Goal: Task Accomplishment & Management: Complete application form

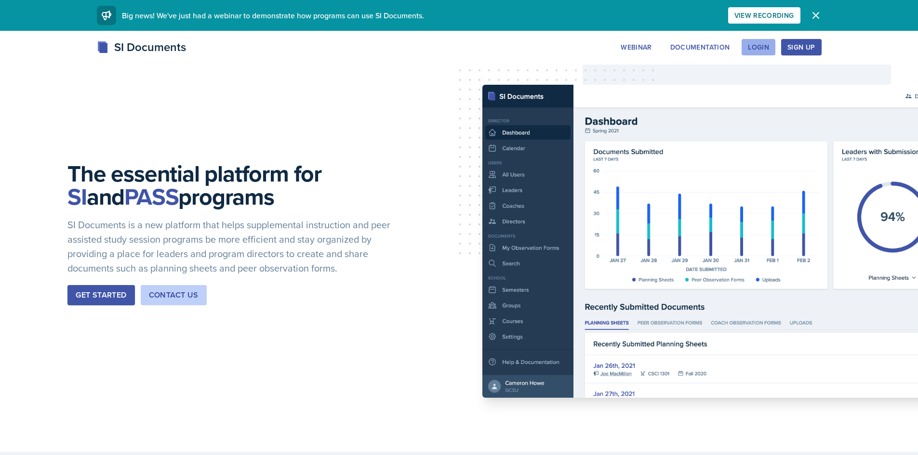
click at [759, 47] on div "Login" at bounding box center [758, 47] width 21 height 8
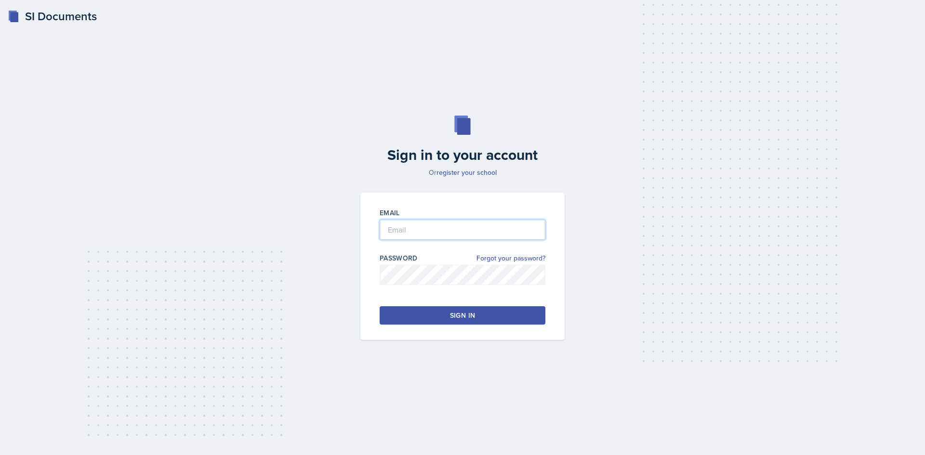
click at [407, 237] on input "email" at bounding box center [463, 230] width 166 height 20
type input "[EMAIL_ADDRESS][DOMAIN_NAME]"
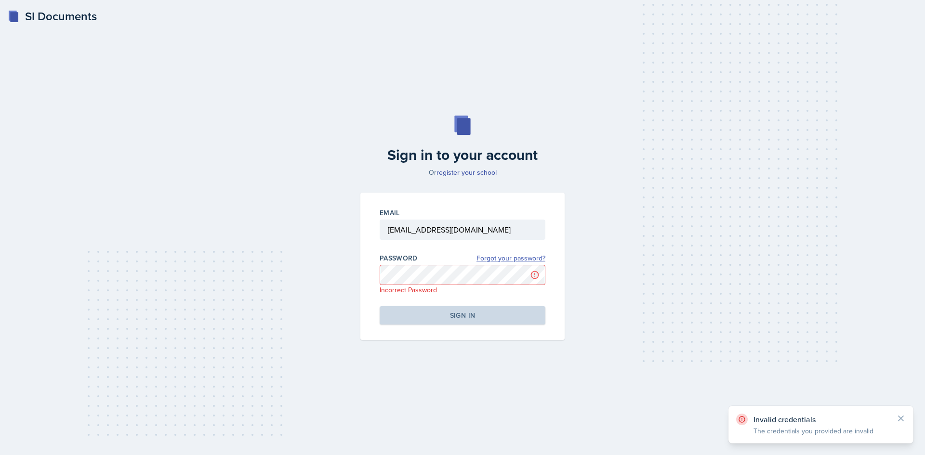
click at [521, 260] on link "Forgot your password?" at bounding box center [510, 258] width 69 height 10
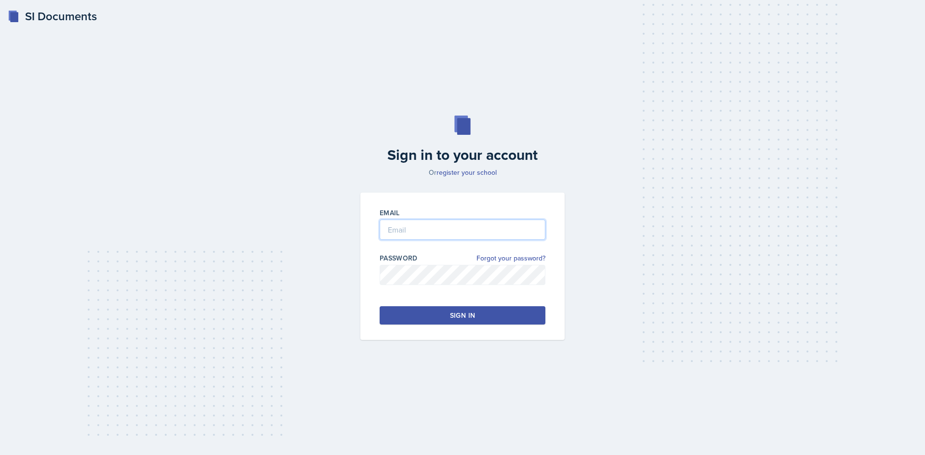
click at [393, 226] on input "email" at bounding box center [463, 230] width 166 height 20
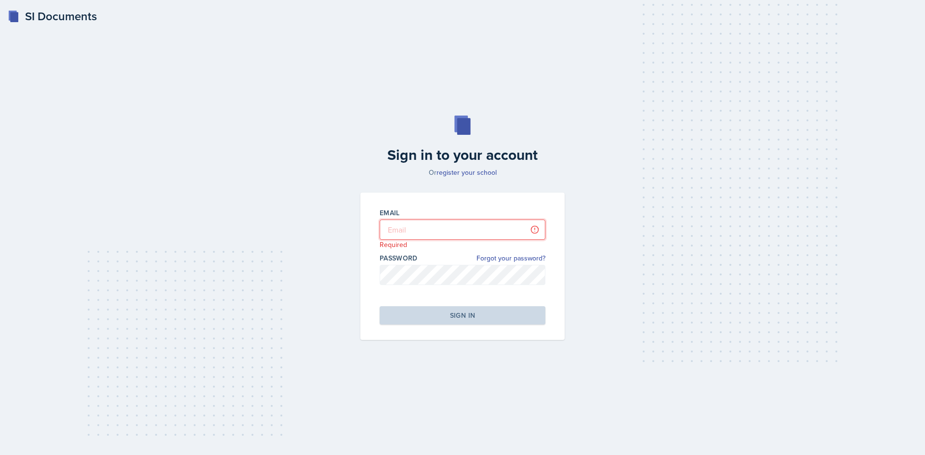
click at [424, 231] on input "email" at bounding box center [463, 230] width 166 height 20
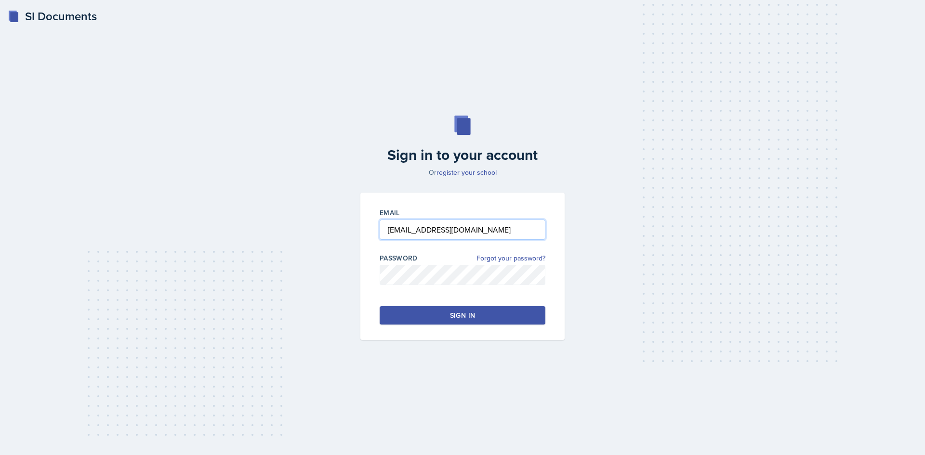
type input "[EMAIL_ADDRESS][DOMAIN_NAME]"
click at [408, 301] on div "Email [EMAIL_ADDRESS][DOMAIN_NAME] Password Forgot your password? Sign in" at bounding box center [462, 266] width 204 height 147
click at [412, 304] on div "Email [EMAIL_ADDRESS][DOMAIN_NAME] Password Forgot your password? Sign in" at bounding box center [462, 266] width 204 height 147
click at [416, 312] on button "Sign in" at bounding box center [463, 315] width 166 height 18
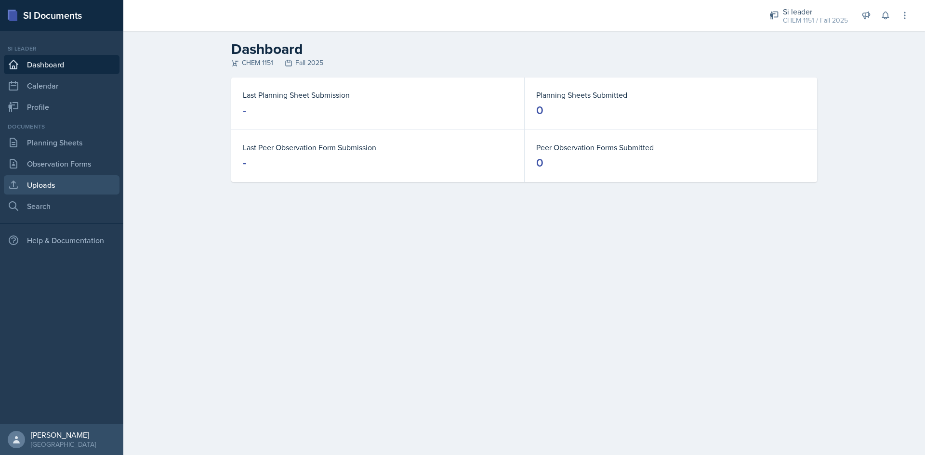
click at [59, 181] on link "Uploads" at bounding box center [62, 184] width 116 height 19
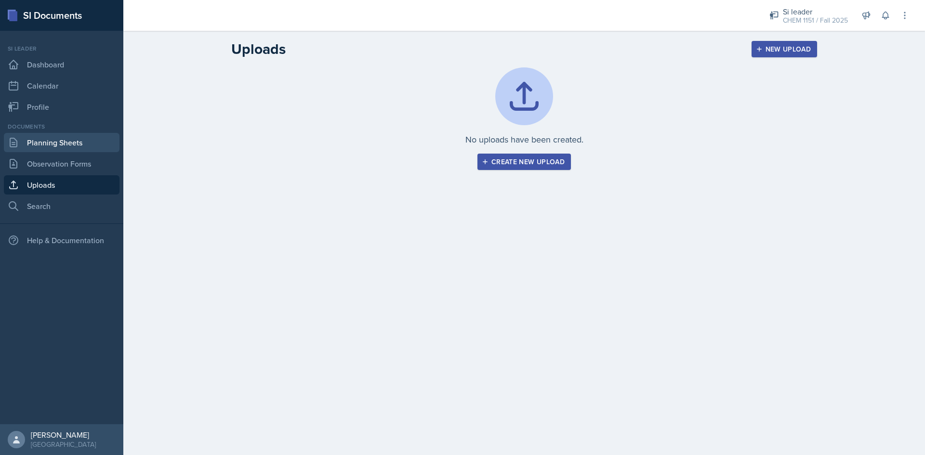
click at [94, 151] on link "Planning Sheets" at bounding box center [62, 142] width 116 height 19
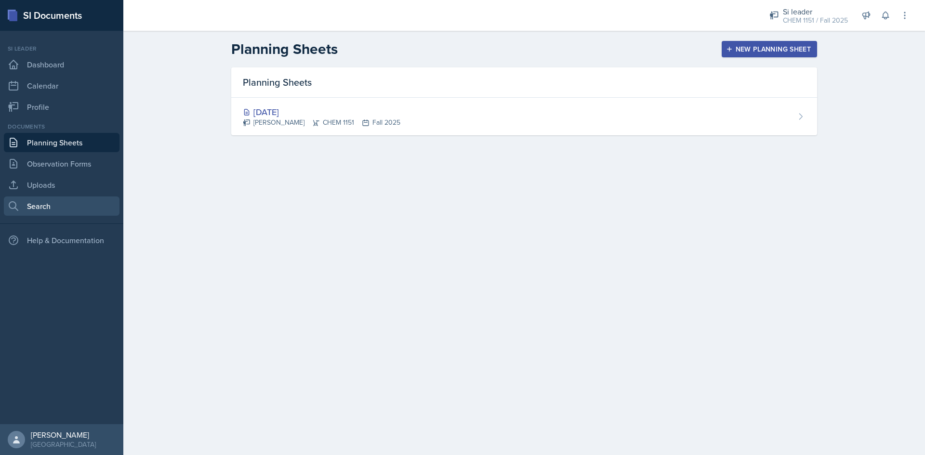
click at [58, 197] on link "Search" at bounding box center [62, 206] width 116 height 19
select select "all"
select select "1"
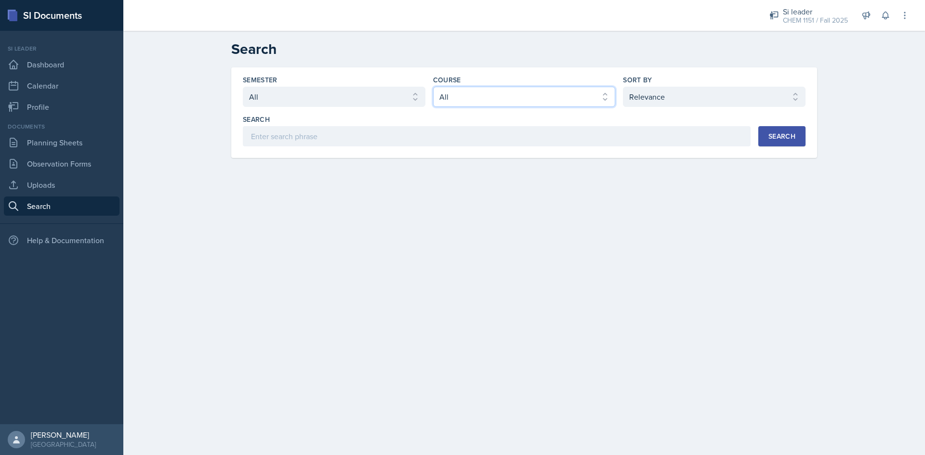
click at [477, 101] on select "Select course All ACCT 2101 ACCT 2102 ACCT 4050 ANTH 1102 ANTH 3301 ARCH 1000 A…" at bounding box center [524, 97] width 183 height 20
select select "4fdbbe39-d6cc-4816-a3be-f2a887b9c80e"
click at [433, 87] on select "Select course All ACCT 2101 ACCT 2102 ACCT 4050 ANTH 1102 ANTH 3301 ARCH 1000 A…" at bounding box center [524, 97] width 183 height 20
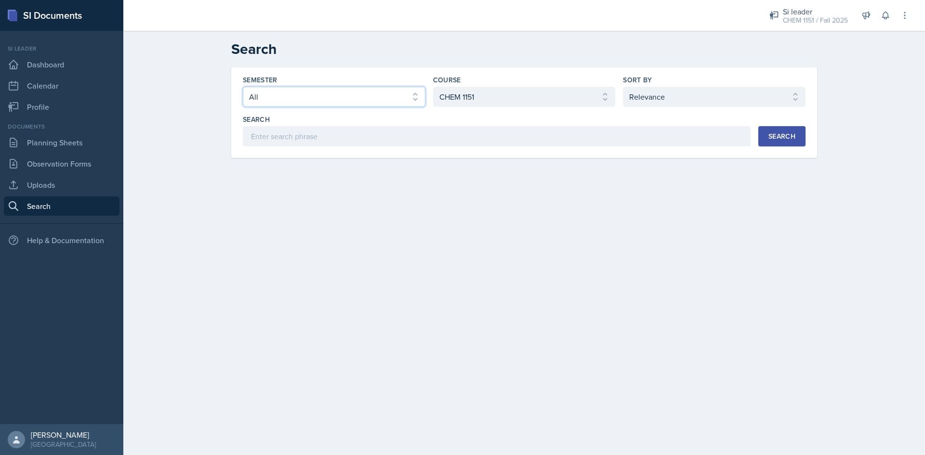
click at [310, 100] on select "Select semester All Fall 2025 Summer 2025 Spring 2025 Fall 2024 Summer 2024 Spr…" at bounding box center [334, 97] width 183 height 20
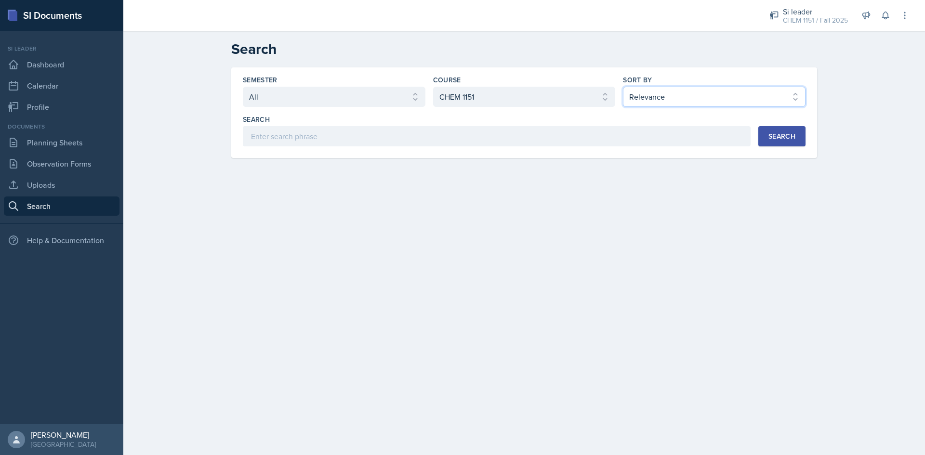
click at [638, 99] on select "Select sort by Relevance Document Date (Asc) Document Date (Desc)" at bounding box center [714, 97] width 183 height 20
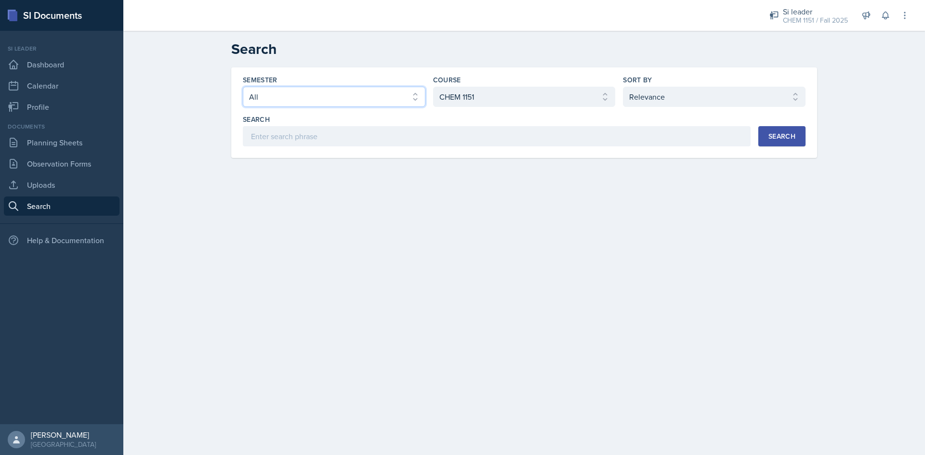
click at [328, 100] on select "Select semester All Fall 2025 Summer 2025 Spring 2025 Fall 2024 Summer 2024 Spr…" at bounding box center [334, 97] width 183 height 20
select select "e2039551-f485-4c1b-a525-5b9893bb04c4"
click at [243, 87] on select "Select semester All Fall 2025 Summer 2025 Spring 2025 Fall 2024 Summer 2024 Spr…" at bounding box center [334, 97] width 183 height 20
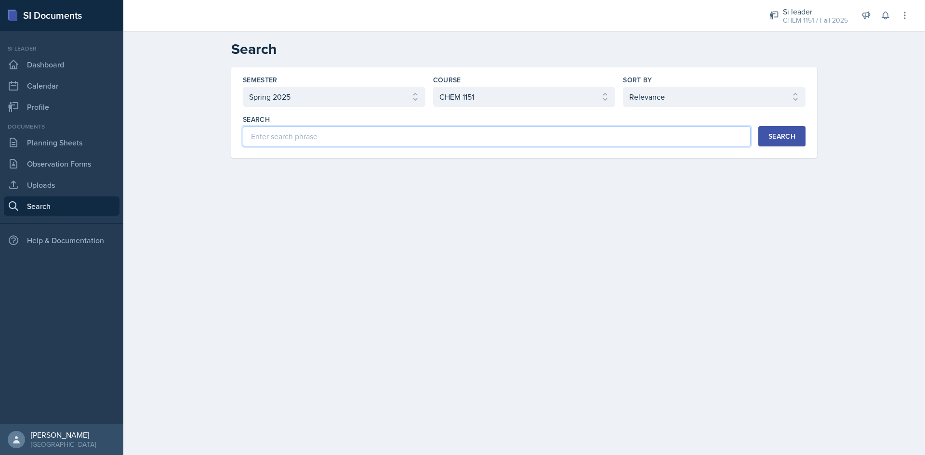
click at [393, 128] on input at bounding box center [497, 136] width 508 height 20
type input "physical change"
click at [775, 146] on button "Search" at bounding box center [781, 136] width 47 height 20
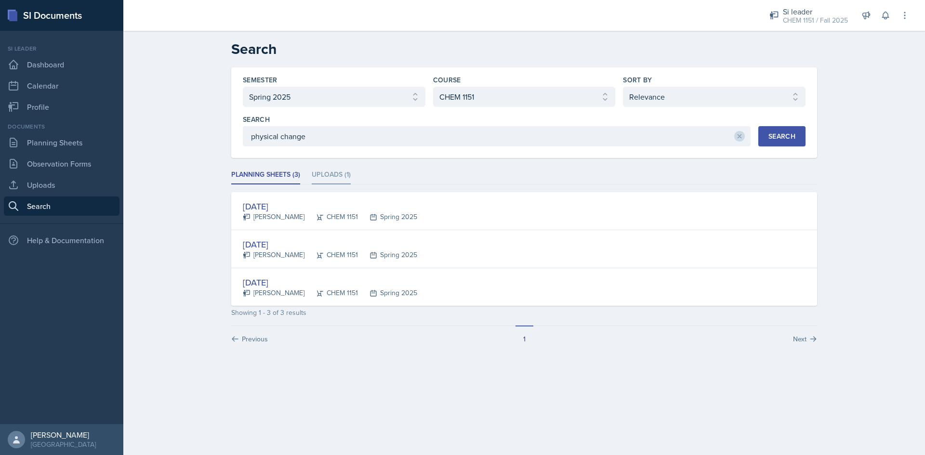
click at [339, 171] on li "Uploads (1)" at bounding box center [331, 175] width 39 height 19
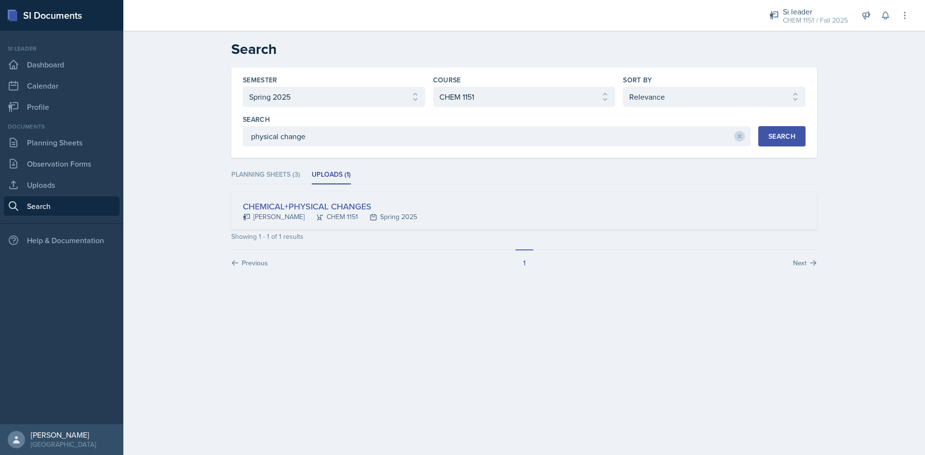
click at [362, 199] on div "CHEMICAL+PHYSICAL CHANGES [PERSON_NAME] CHEM 1151 Spring 2025" at bounding box center [524, 211] width 586 height 38
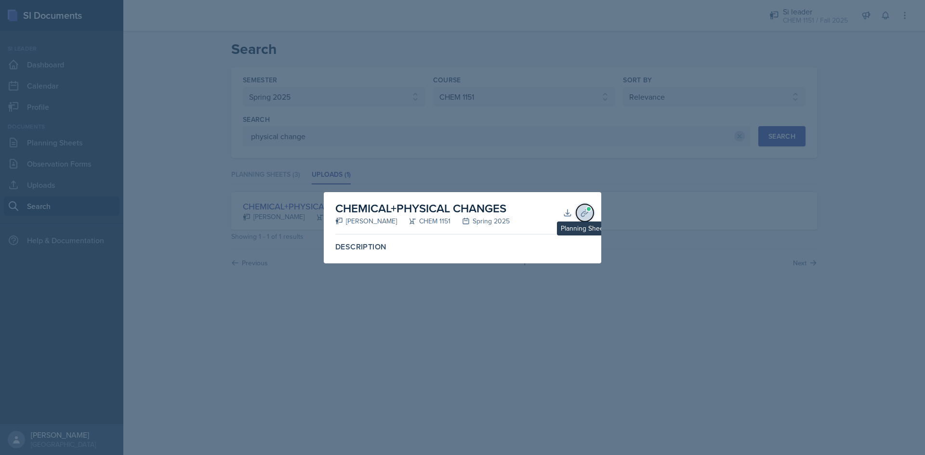
click at [591, 216] on button "Planning Sheets" at bounding box center [584, 212] width 17 height 17
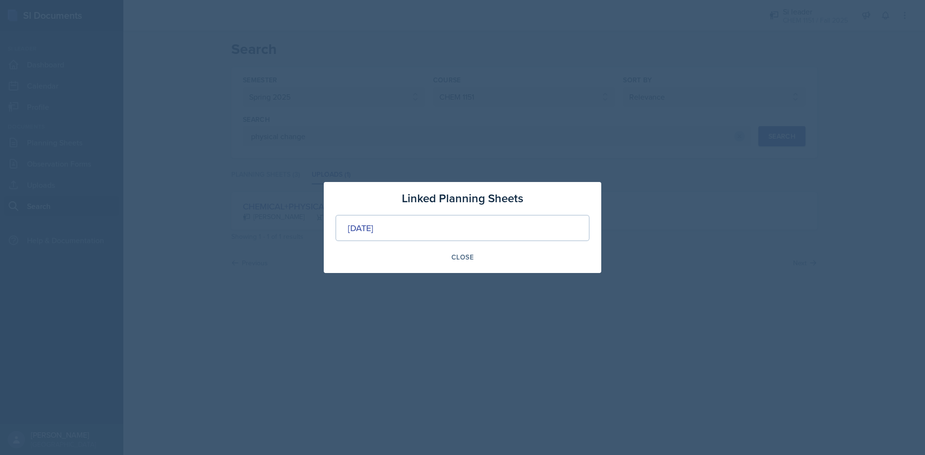
click at [442, 258] on div "Close" at bounding box center [462, 257] width 254 height 16
click at [454, 255] on div "Close" at bounding box center [462, 257] width 22 height 8
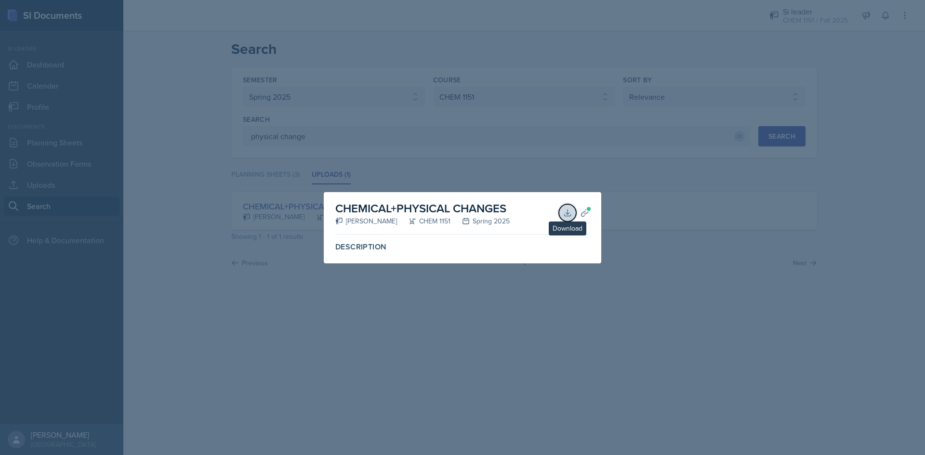
click at [568, 205] on button "Download" at bounding box center [567, 212] width 17 height 17
click at [504, 341] on div at bounding box center [462, 227] width 925 height 455
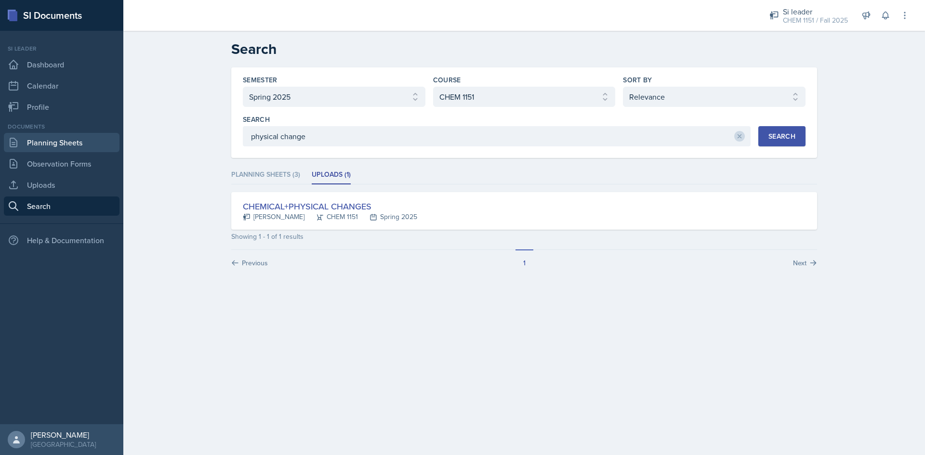
click at [60, 147] on link "Planning Sheets" at bounding box center [62, 142] width 116 height 19
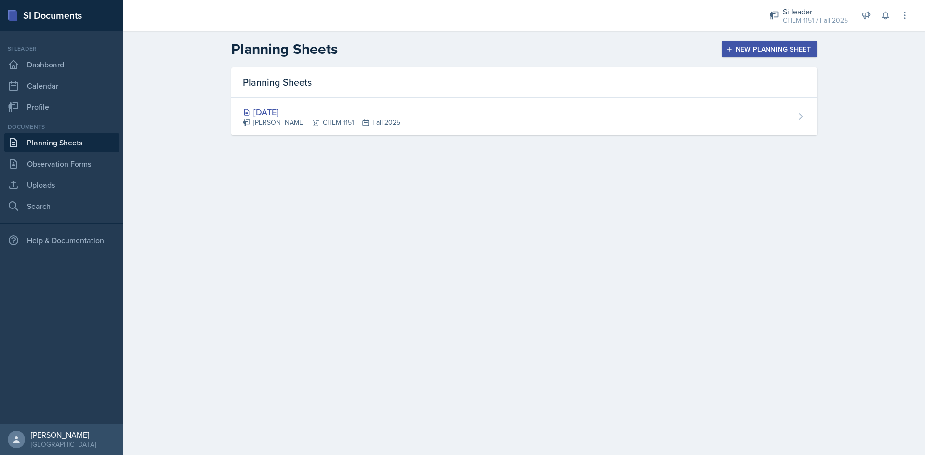
click at [349, 88] on div "Planning Sheets" at bounding box center [524, 82] width 586 height 30
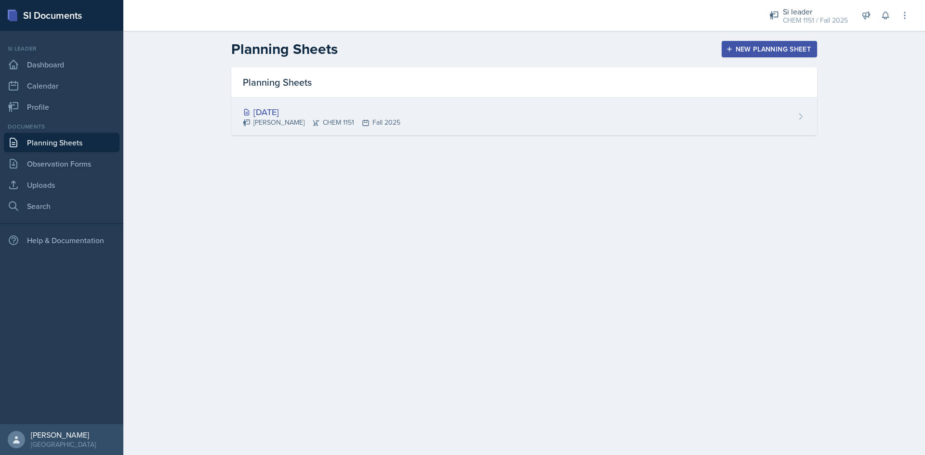
click at [363, 108] on div "[DATE]" at bounding box center [322, 111] width 158 height 13
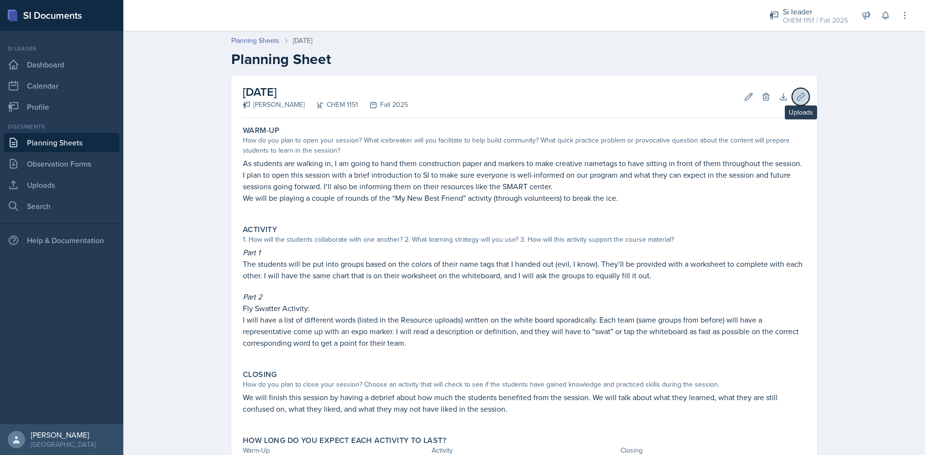
click at [799, 100] on icon at bounding box center [801, 97] width 10 height 10
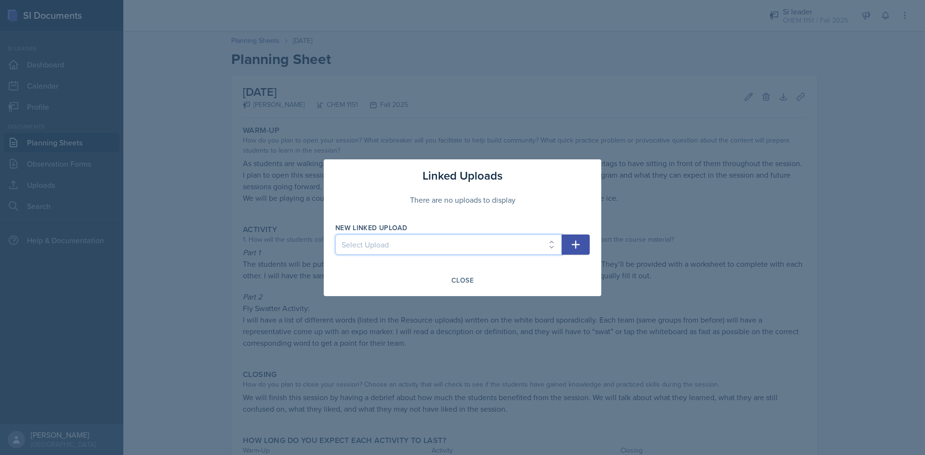
click at [355, 236] on select "Select Upload" at bounding box center [448, 245] width 226 height 20
click at [578, 248] on icon "button" at bounding box center [576, 245] width 12 height 12
click at [566, 253] on button "button" at bounding box center [576, 245] width 28 height 20
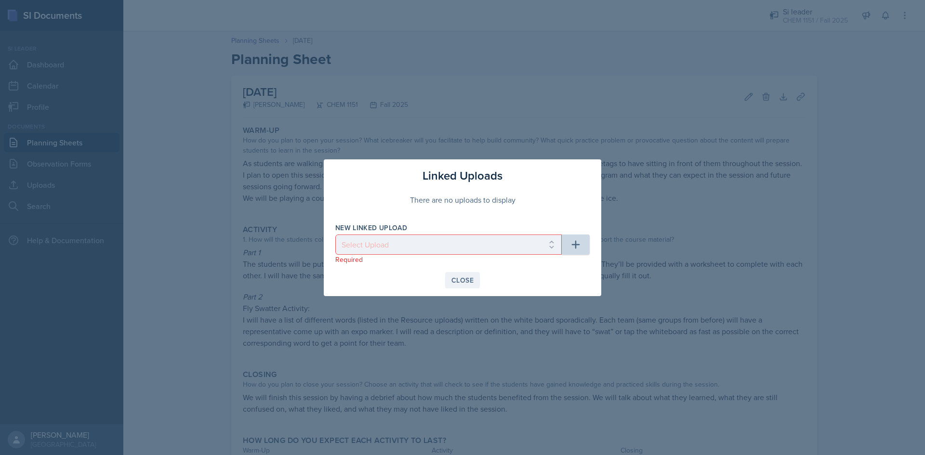
click at [450, 282] on button "Close" at bounding box center [462, 280] width 35 height 16
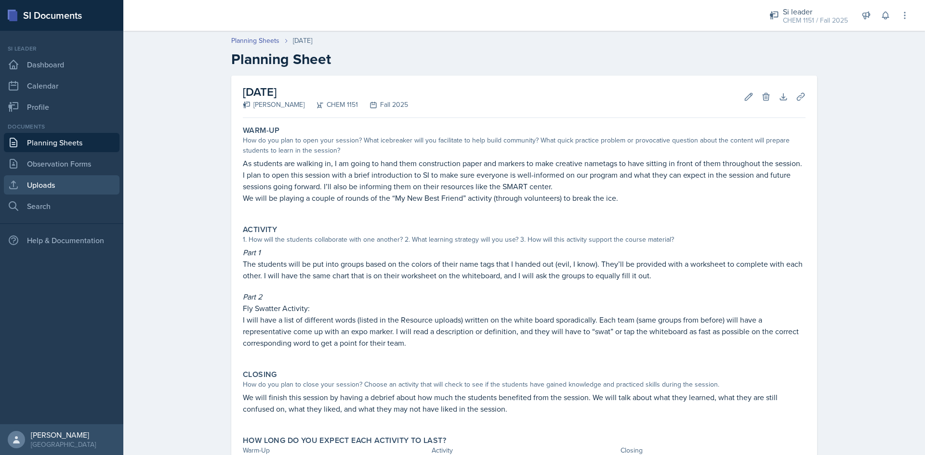
click at [68, 190] on link "Uploads" at bounding box center [62, 184] width 116 height 19
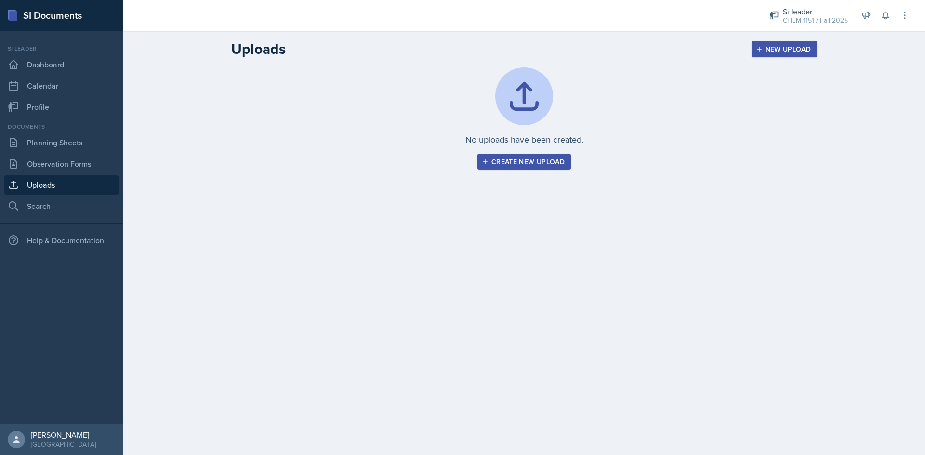
click at [542, 158] on div "Create new upload" at bounding box center [524, 162] width 81 height 8
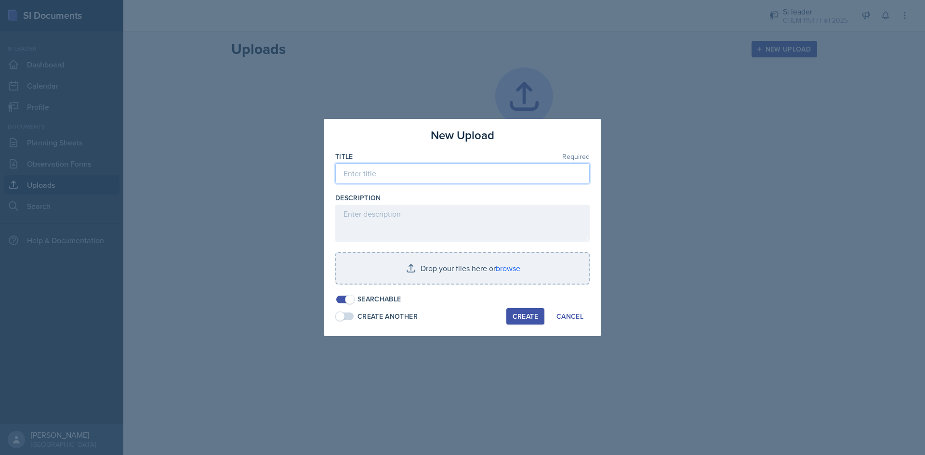
click at [476, 175] on input at bounding box center [462, 173] width 254 height 20
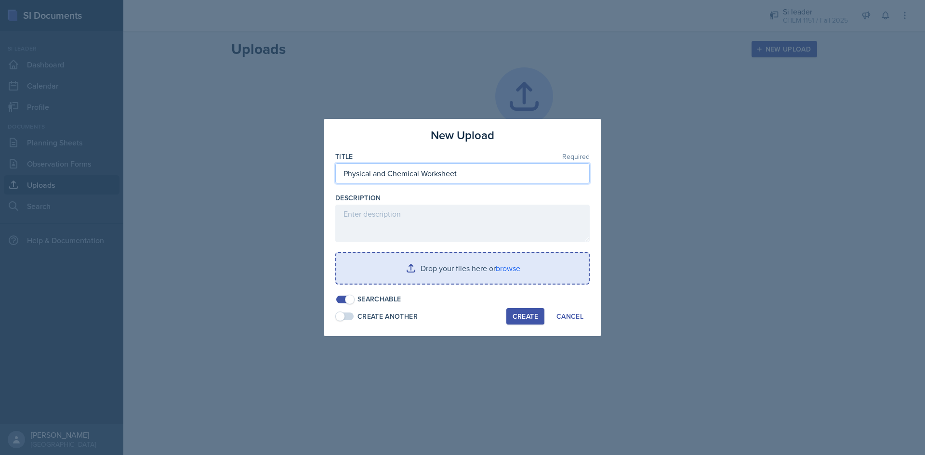
type input "Physical and Chemical Worksheet"
click at [499, 275] on input "file" at bounding box center [462, 268] width 252 height 31
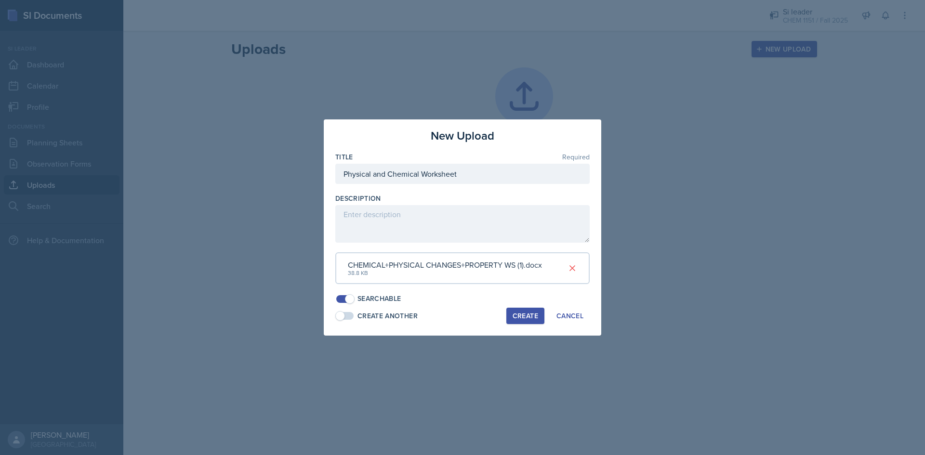
click at [532, 315] on div "Create" at bounding box center [526, 316] width 26 height 8
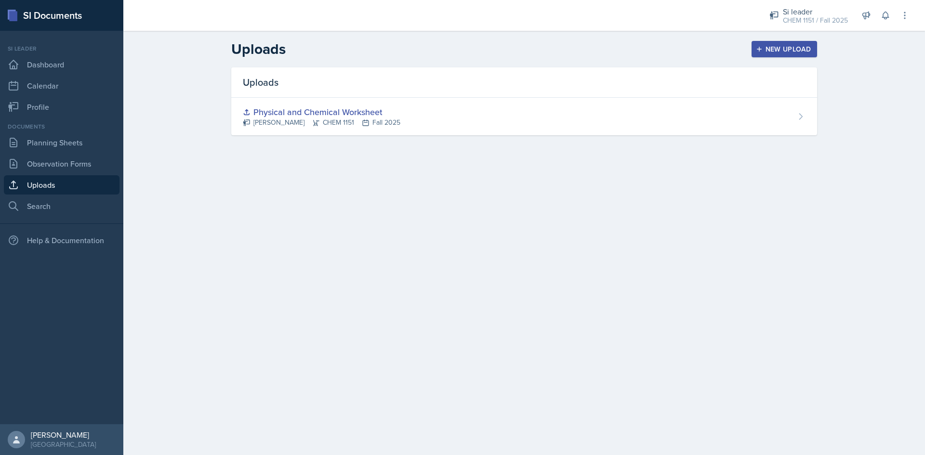
click at [583, 379] on main "Uploads New Upload Uploads Physical and Chemical Worksheet [PERSON_NAME] CHEM 1…" at bounding box center [524, 243] width 802 height 424
click at [66, 161] on link "Observation Forms" at bounding box center [62, 163] width 116 height 19
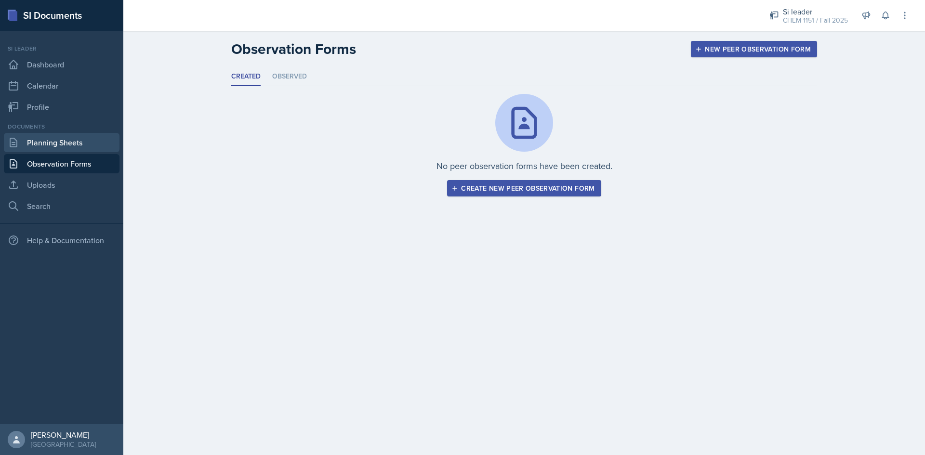
click at [70, 144] on link "Planning Sheets" at bounding box center [62, 142] width 116 height 19
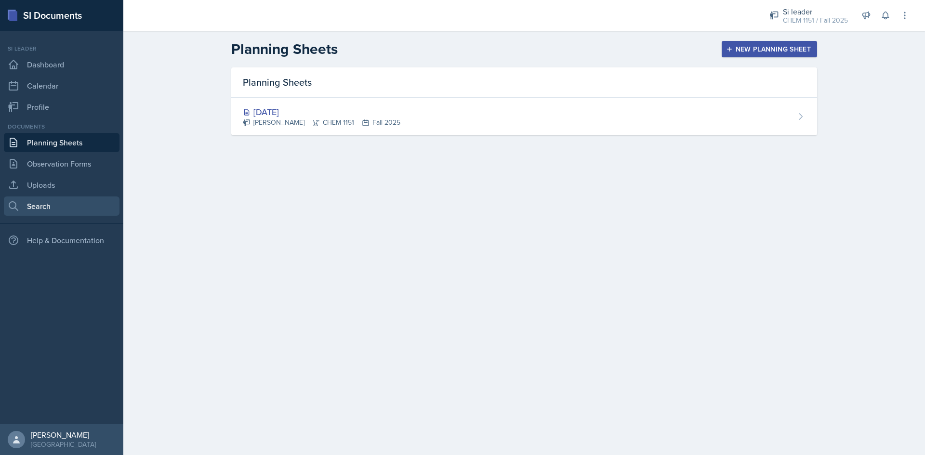
click at [60, 213] on link "Search" at bounding box center [62, 206] width 116 height 19
select select "all"
select select "1"
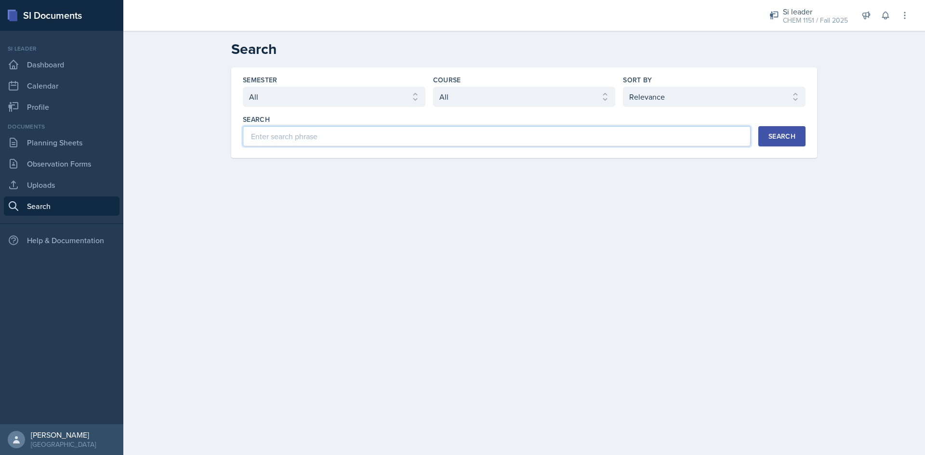
click at [590, 138] on input at bounding box center [497, 136] width 508 height 20
type input "swatter"
click at [778, 140] on div "Search" at bounding box center [781, 136] width 27 height 8
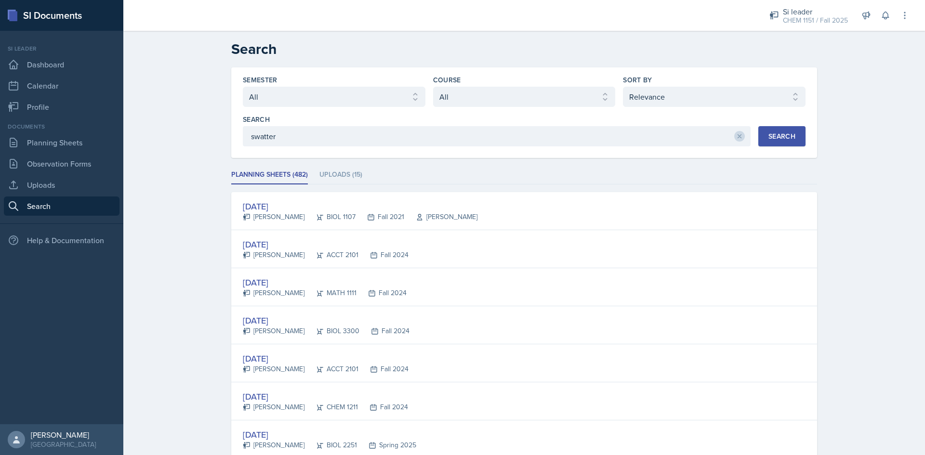
click at [469, 86] on div "Course Select course All ACCT 2101 ACCT 2102 ACCT 4050 ANTH 1102 ANTH 3301 ARCH…" at bounding box center [524, 91] width 183 height 32
click at [466, 94] on select "Select course All ACCT 2101 ACCT 2102 ACCT 4050 ANTH 1102 ANTH 3301 ARCH 1000 A…" at bounding box center [524, 97] width 183 height 20
select select "4fdbbe39-d6cc-4816-a3be-f2a887b9c80e"
click at [433, 87] on select "Select course All ACCT 2101 ACCT 2102 ACCT 4050 ANTH 1102 ANTH 3301 ARCH 1000 A…" at bounding box center [524, 97] width 183 height 20
click at [796, 140] on button "Search" at bounding box center [781, 136] width 47 height 20
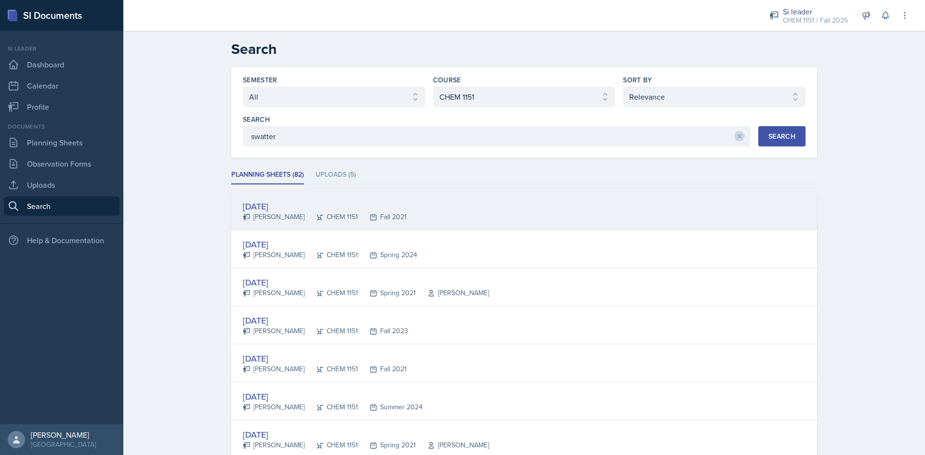
click at [304, 220] on div "CHEM 1151" at bounding box center [330, 217] width 53 height 10
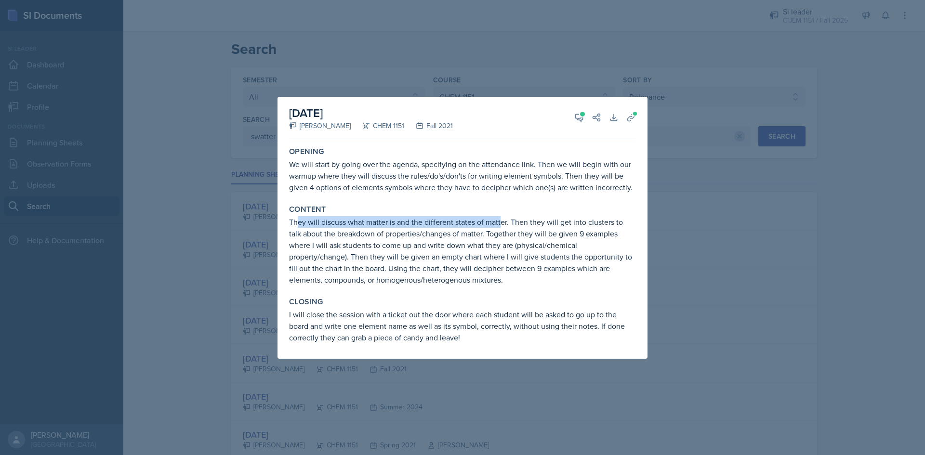
drag, startPoint x: 298, startPoint y: 220, endPoint x: 499, endPoint y: 227, distance: 201.5
click at [499, 227] on p "They will discuss what matter is and the different states of matter. Then they …" at bounding box center [462, 250] width 347 height 69
click at [581, 115] on span at bounding box center [582, 114] width 5 height 5
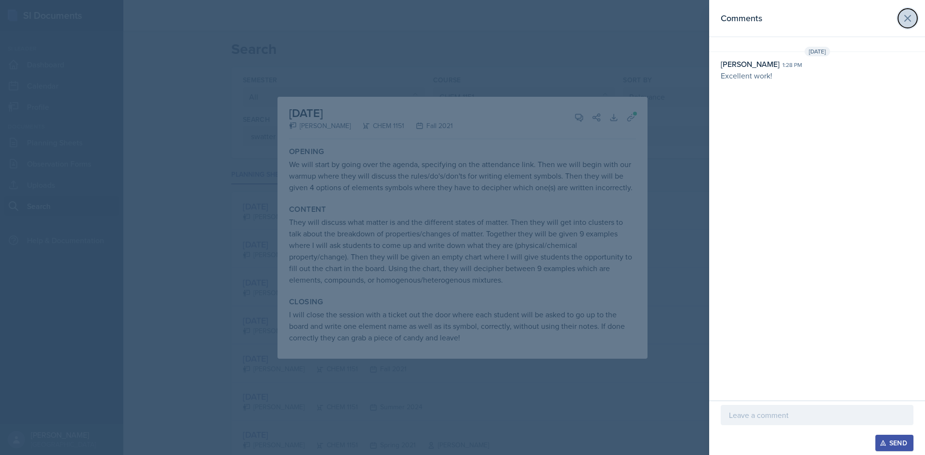
click at [909, 20] on icon at bounding box center [908, 18] width 6 height 6
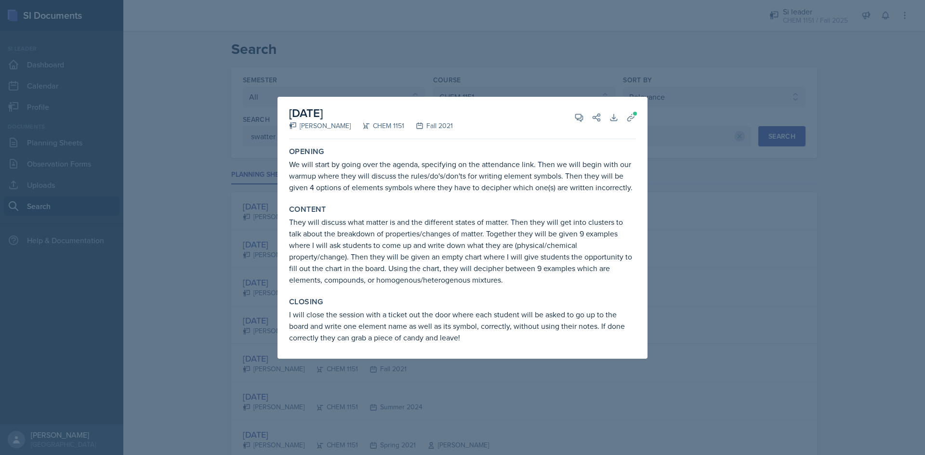
click at [704, 199] on div at bounding box center [462, 227] width 925 height 455
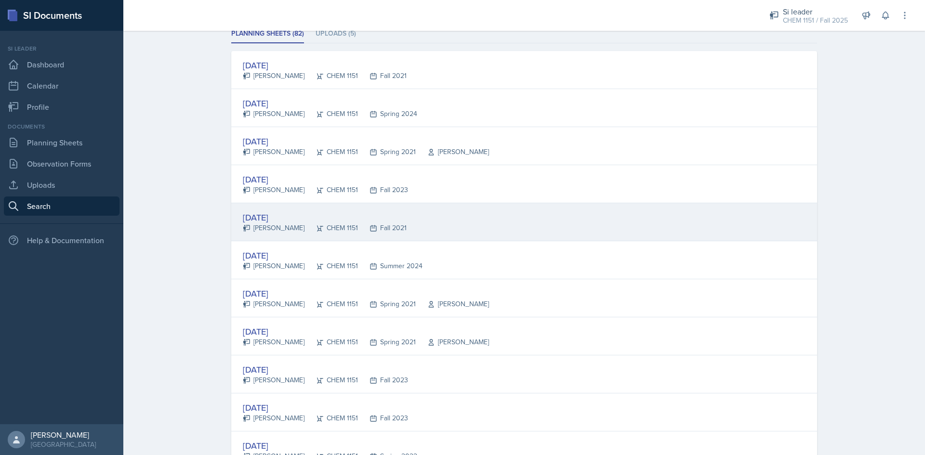
scroll to position [145, 0]
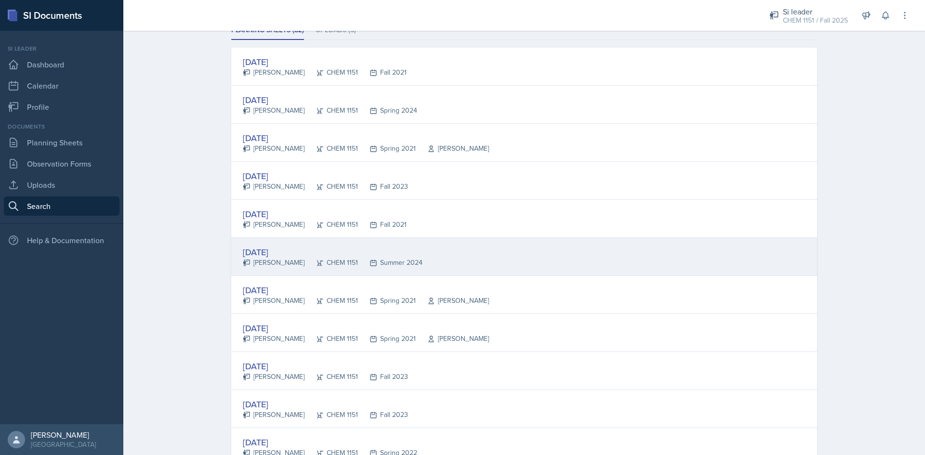
click at [365, 263] on div "Summer 2024" at bounding box center [390, 263] width 65 height 10
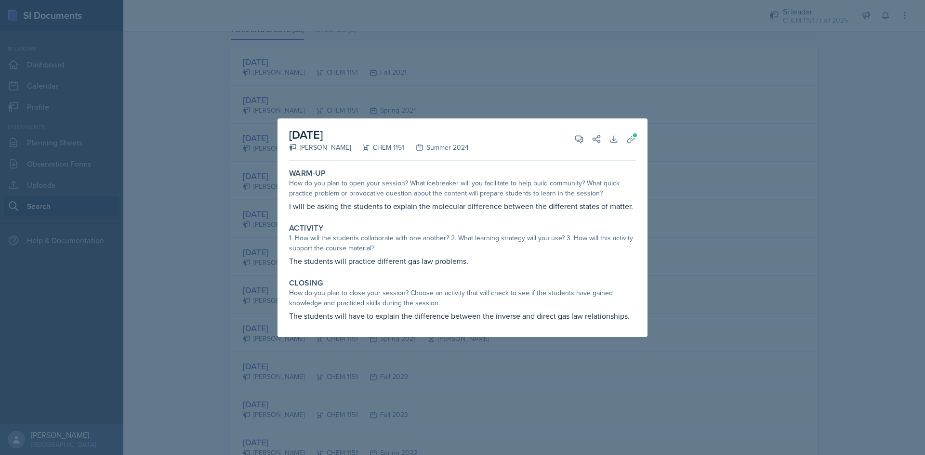
click at [855, 254] on div at bounding box center [462, 227] width 925 height 455
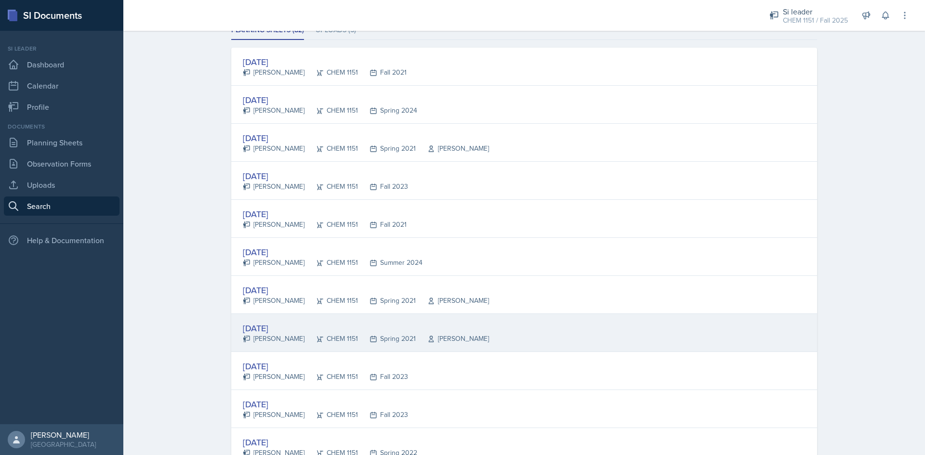
click at [338, 329] on div "[DATE]" at bounding box center [366, 328] width 246 height 13
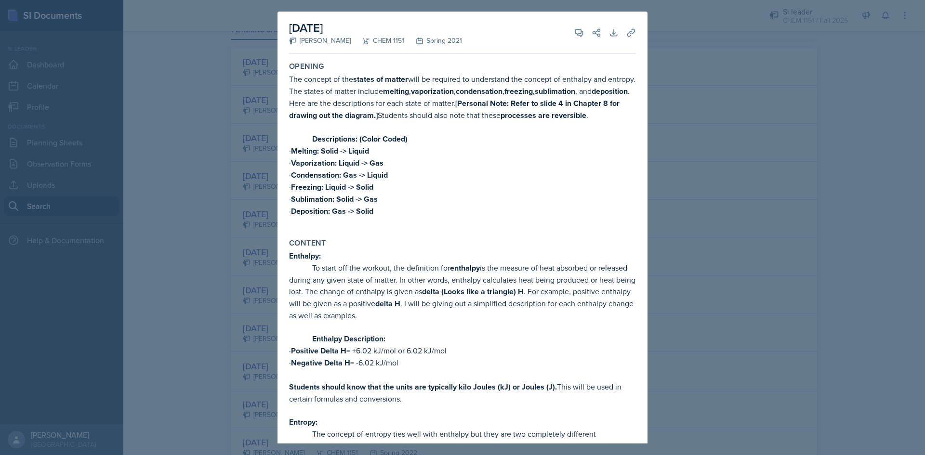
click at [244, 364] on div at bounding box center [462, 227] width 925 height 455
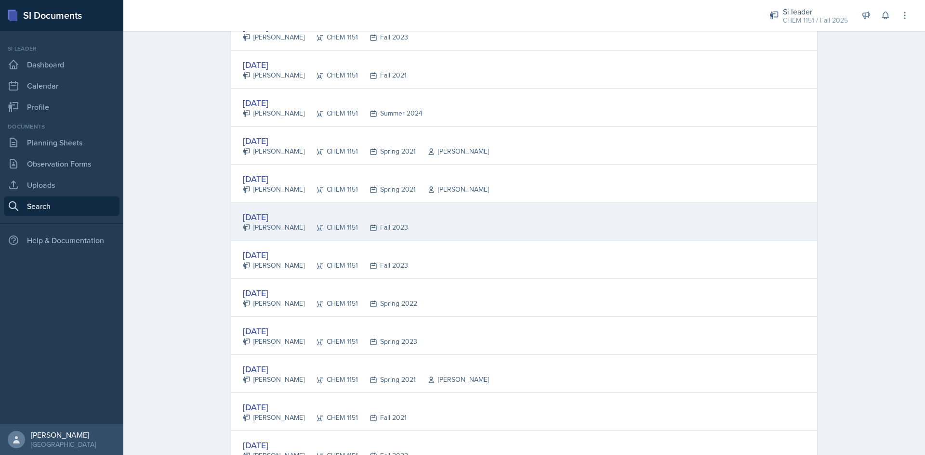
scroll to position [337, 0]
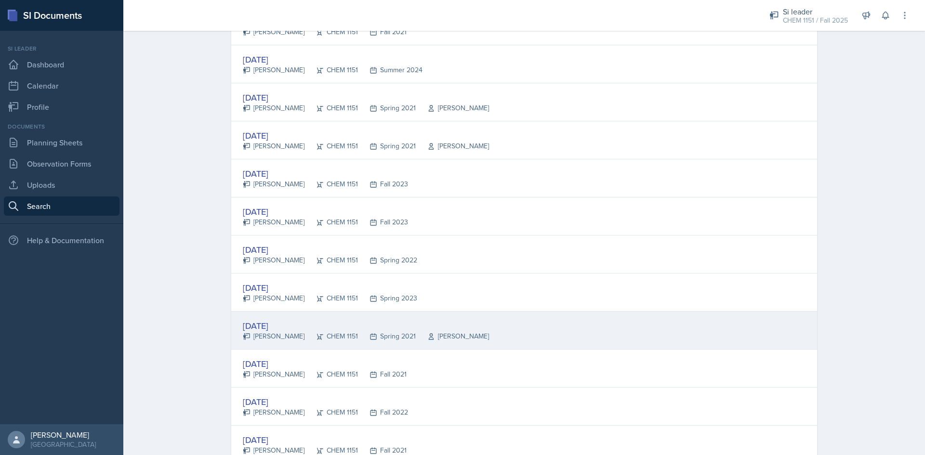
click at [441, 341] on div "[PERSON_NAME]" at bounding box center [452, 336] width 73 height 10
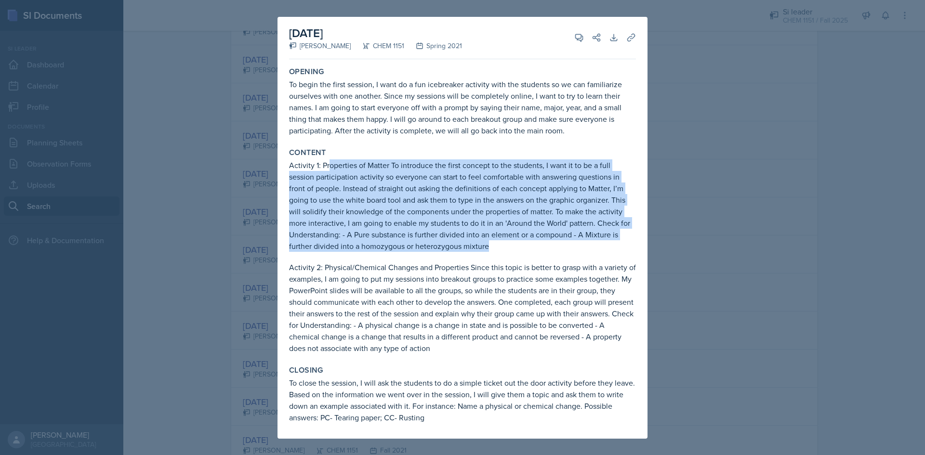
drag, startPoint x: 331, startPoint y: 170, endPoint x: 560, endPoint y: 248, distance: 242.2
click at [560, 248] on div "Activity 1: Properties of Matter To introduce the first concept to the students…" at bounding box center [462, 205] width 347 height 92
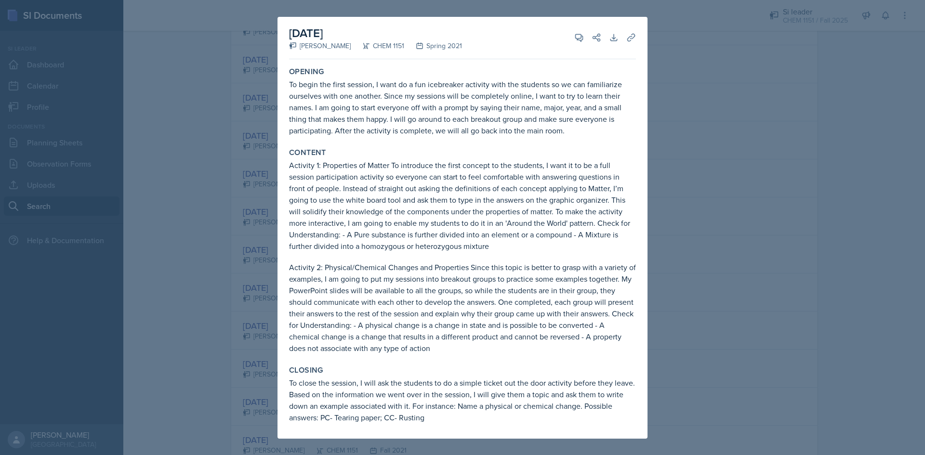
click at [527, 288] on div "Activity 2: Physical/Chemical Changes and Properties Since this topic is better…" at bounding box center [462, 308] width 347 height 92
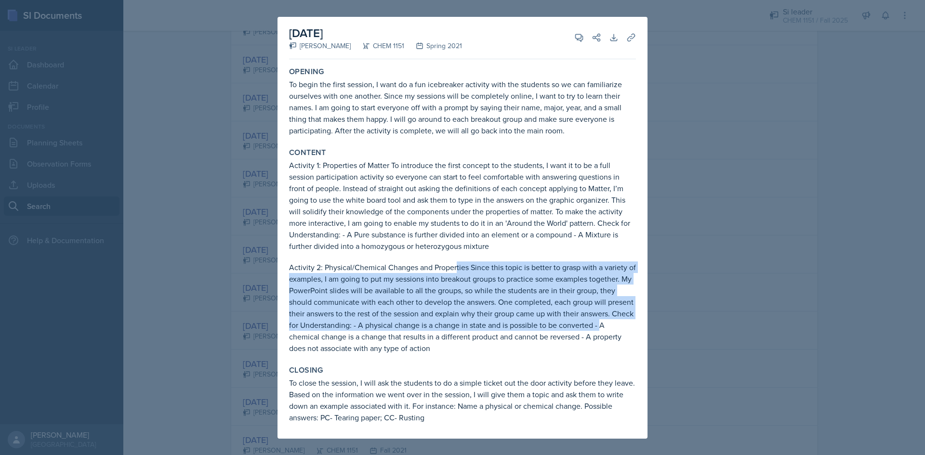
drag, startPoint x: 456, startPoint y: 260, endPoint x: 604, endPoint y: 325, distance: 161.1
click at [604, 325] on div "Activity 1: Properties of Matter To introduce the first concept to the students…" at bounding box center [462, 256] width 347 height 195
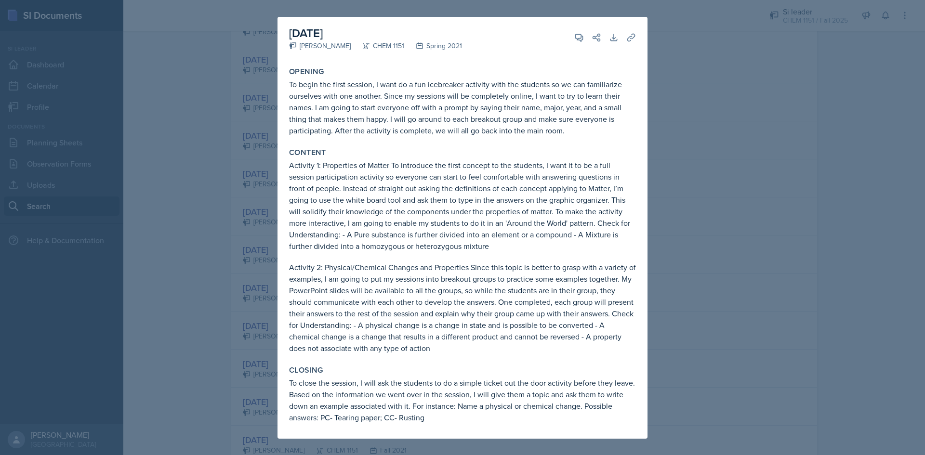
click at [895, 245] on div at bounding box center [462, 227] width 925 height 455
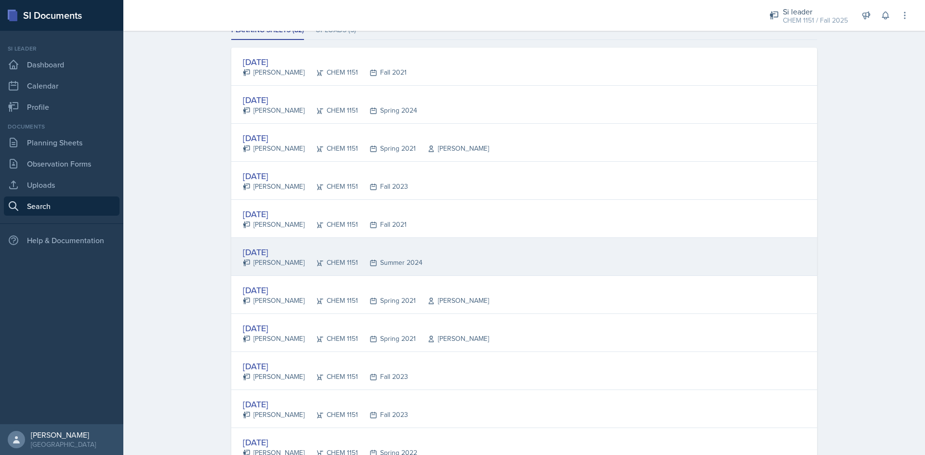
scroll to position [0, 0]
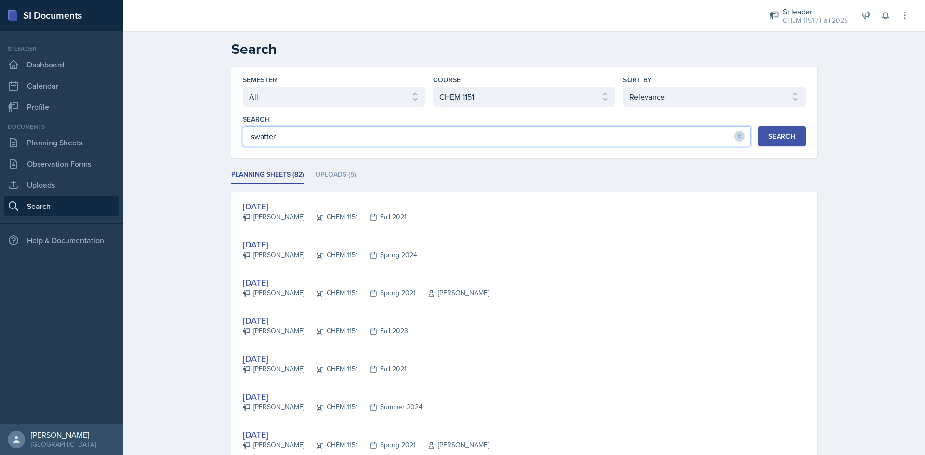
click at [659, 132] on input "swatter" at bounding box center [497, 136] width 508 height 20
drag, startPoint x: 262, startPoint y: 139, endPoint x: 177, endPoint y: 134, distance: 85.4
type input "tap"
click at [767, 131] on button "Search" at bounding box center [781, 136] width 47 height 20
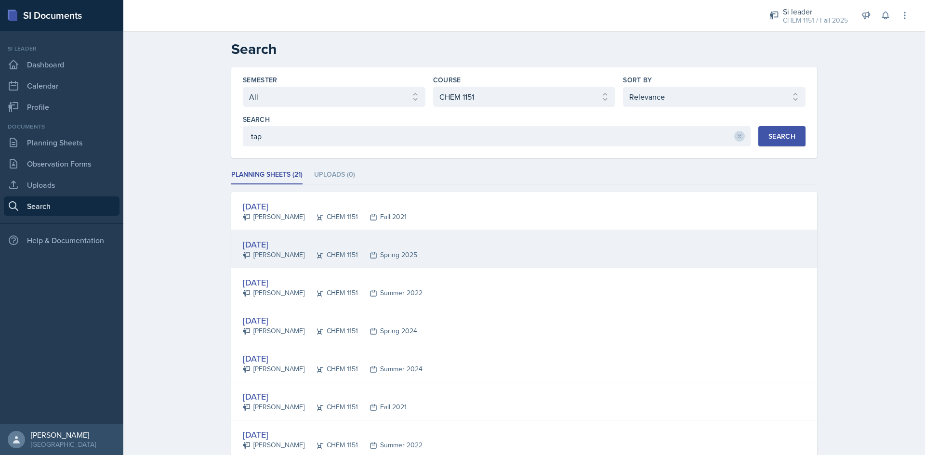
click at [327, 265] on div "[DATE] [PERSON_NAME] CHEM 1151 Spring 2025" at bounding box center [524, 249] width 586 height 38
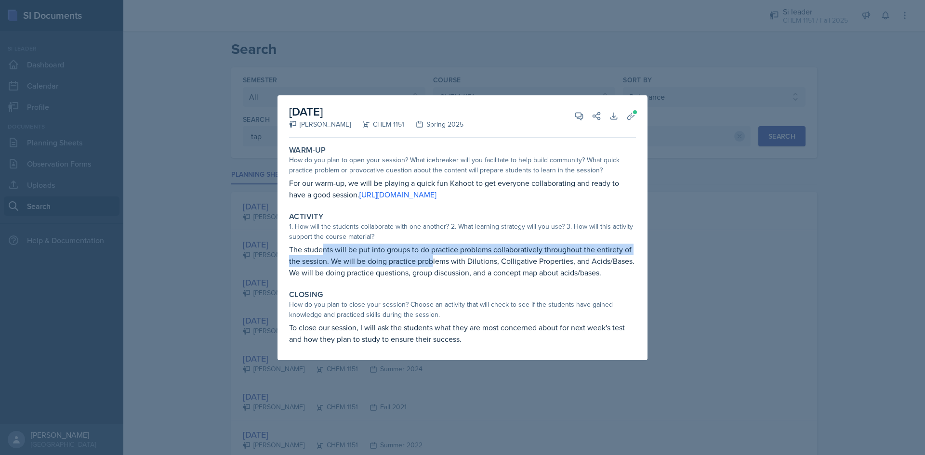
drag, startPoint x: 323, startPoint y: 253, endPoint x: 432, endPoint y: 262, distance: 109.7
click at [432, 262] on p "The students will be put into groups to do practice problems collaboratively th…" at bounding box center [462, 261] width 347 height 35
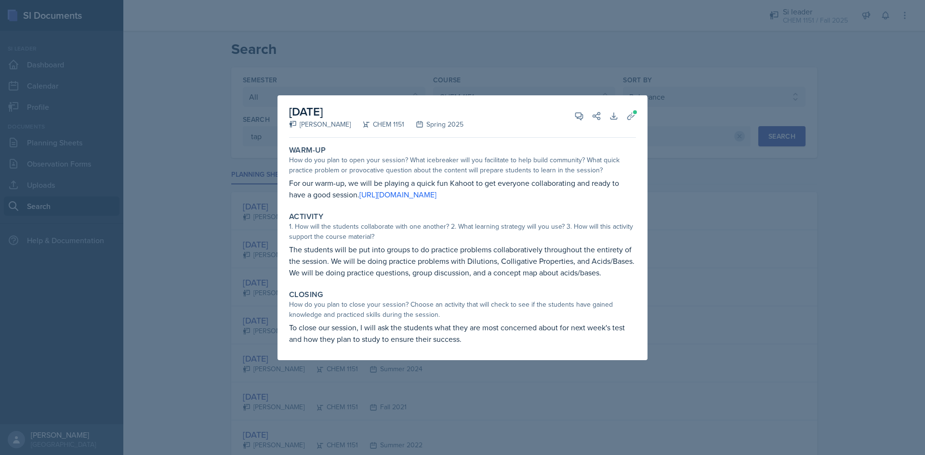
click at [777, 154] on div at bounding box center [462, 227] width 925 height 455
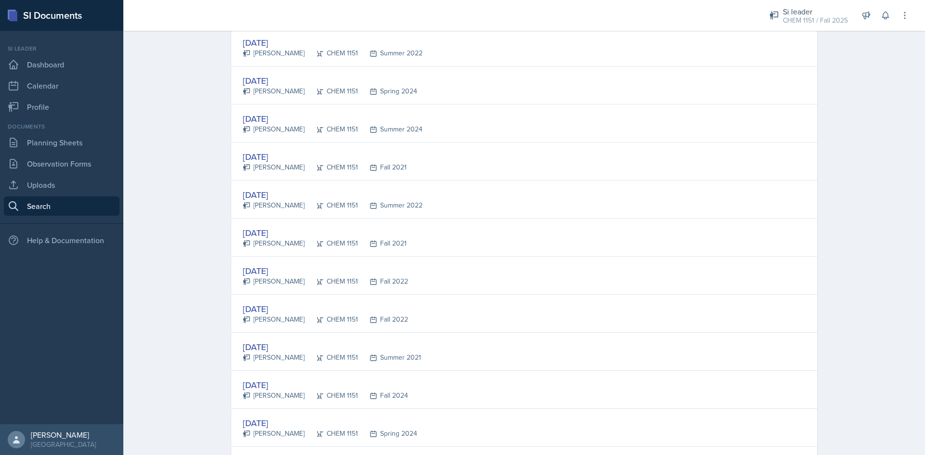
scroll to position [241, 0]
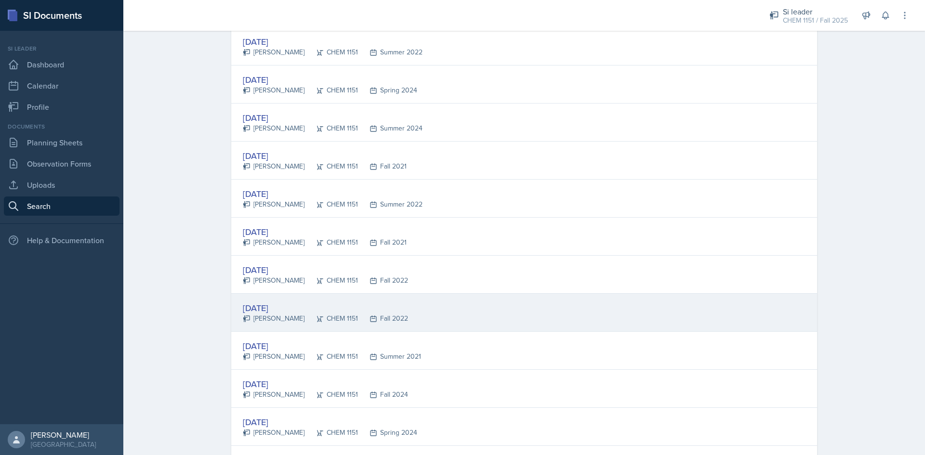
click at [330, 317] on div "CHEM 1151" at bounding box center [330, 319] width 53 height 10
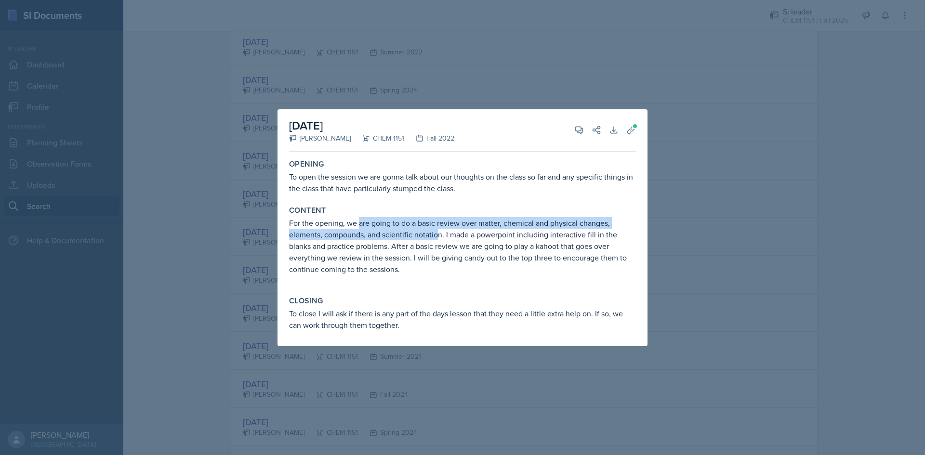
drag, startPoint x: 358, startPoint y: 221, endPoint x: 438, endPoint y: 236, distance: 81.3
click at [438, 236] on p "For the opening, we are going to do a basic review over matter, chemical and ph…" at bounding box center [462, 246] width 347 height 58
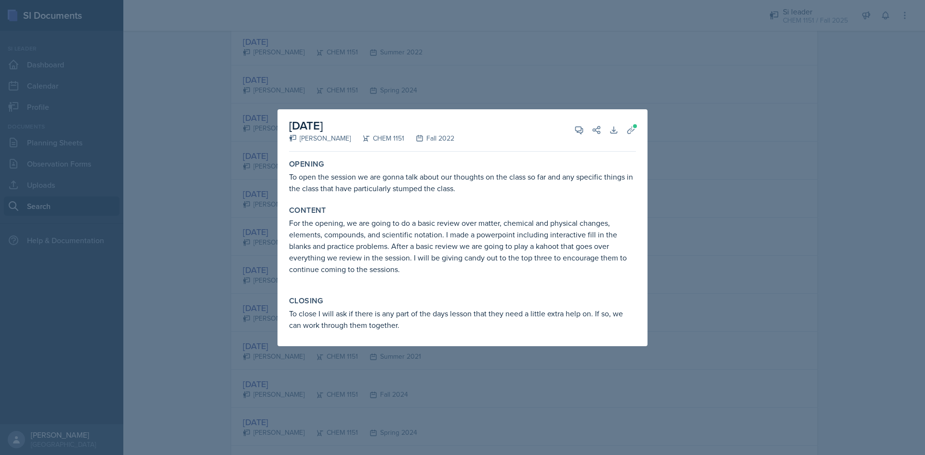
click at [830, 309] on div at bounding box center [462, 227] width 925 height 455
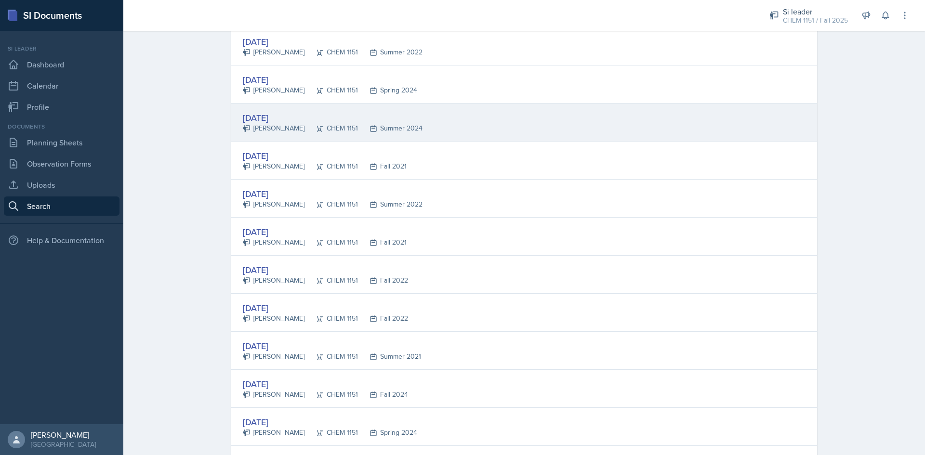
click at [317, 130] on div "CHEM 1151" at bounding box center [330, 128] width 53 height 10
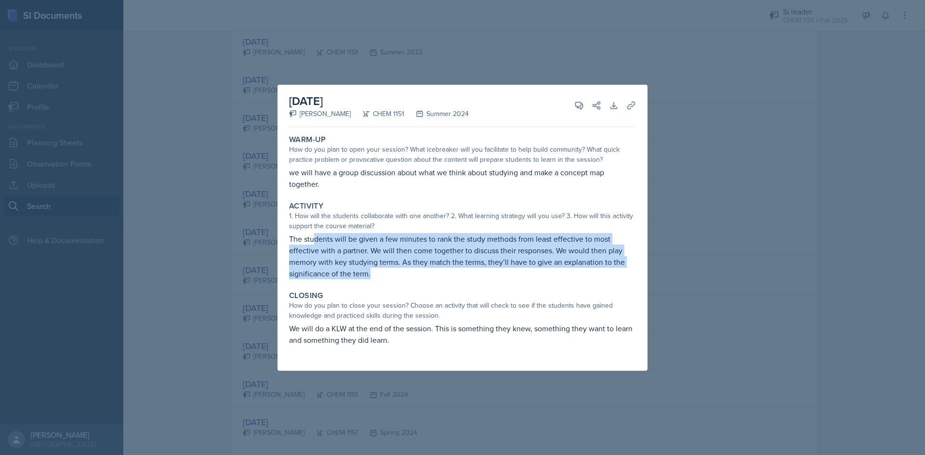
drag, startPoint x: 313, startPoint y: 238, endPoint x: 519, endPoint y: 263, distance: 207.7
click at [516, 264] on p "The students will be given a few minutes to rank the study methods from least e…" at bounding box center [462, 256] width 347 height 46
click at [531, 254] on p "The students will be given a few minutes to rank the study methods from least e…" at bounding box center [462, 256] width 347 height 46
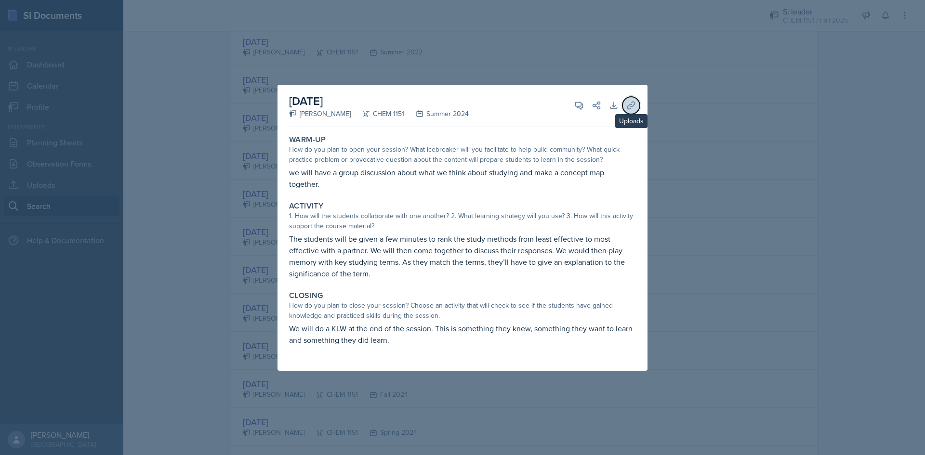
click at [629, 106] on icon at bounding box center [631, 106] width 10 height 10
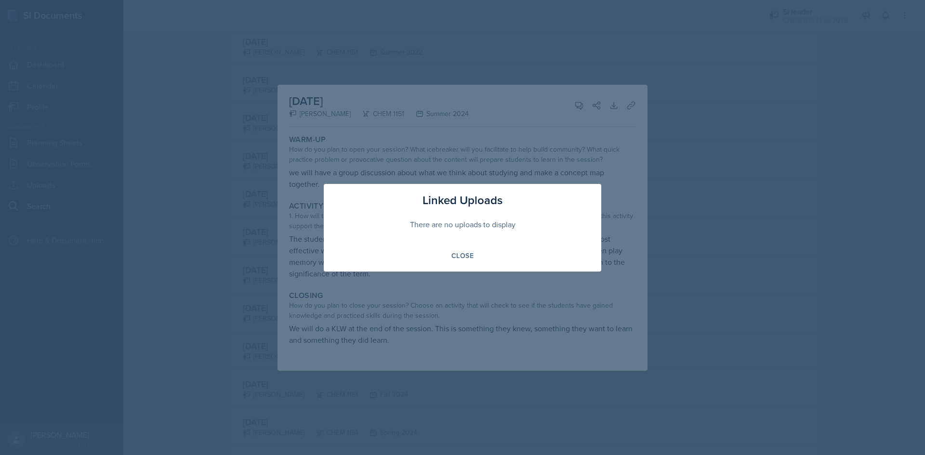
click at [578, 170] on div at bounding box center [462, 227] width 925 height 455
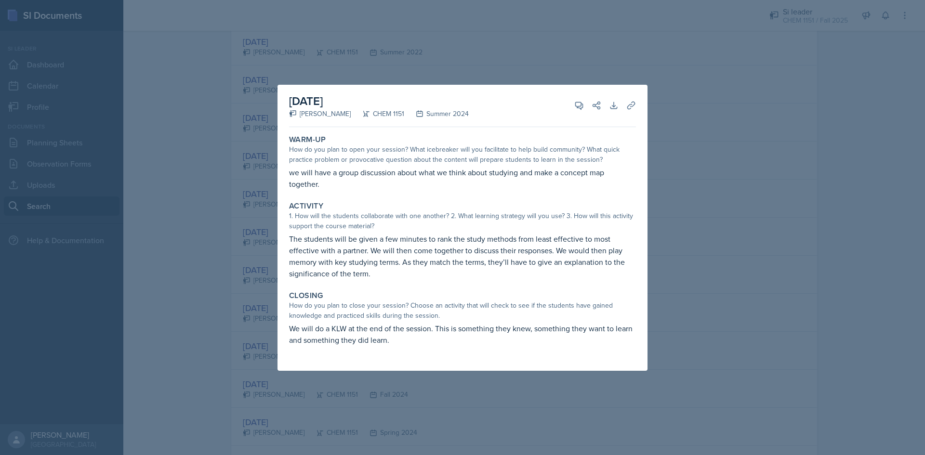
click at [849, 227] on div at bounding box center [462, 227] width 925 height 455
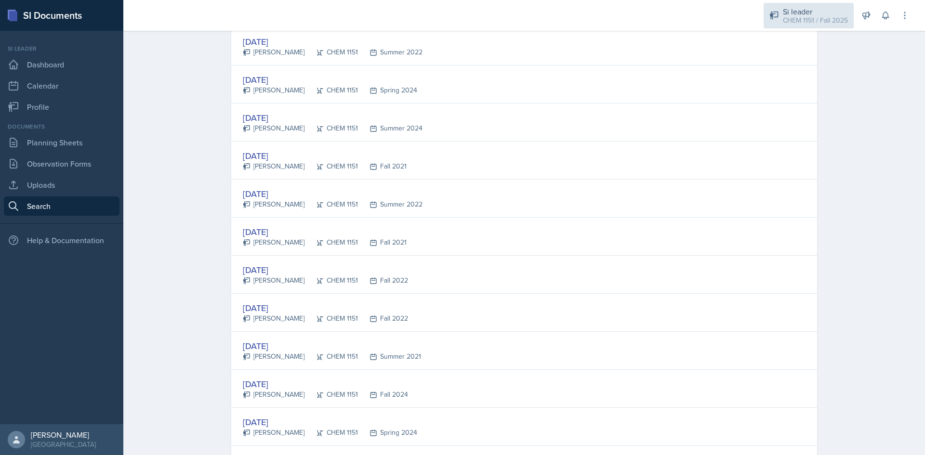
click at [811, 14] on div "Si leader" at bounding box center [815, 12] width 65 height 12
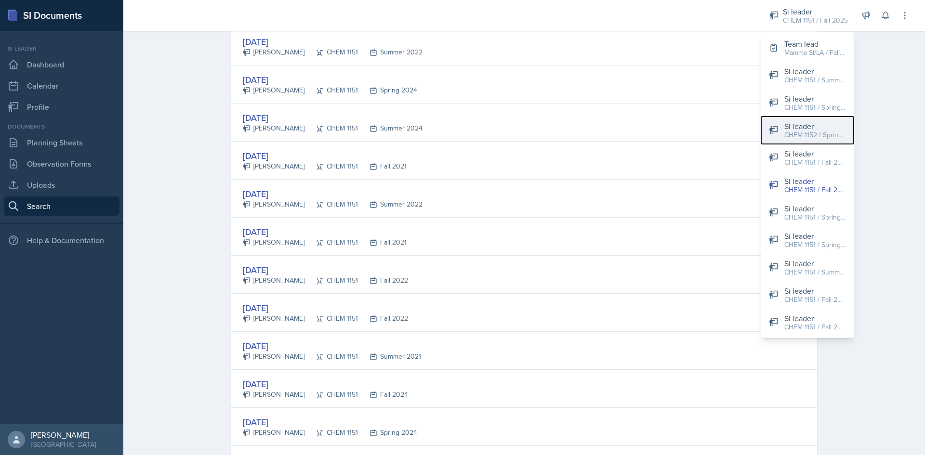
click at [833, 133] on div "CHEM 1152 / Spring 2025" at bounding box center [815, 135] width 62 height 10
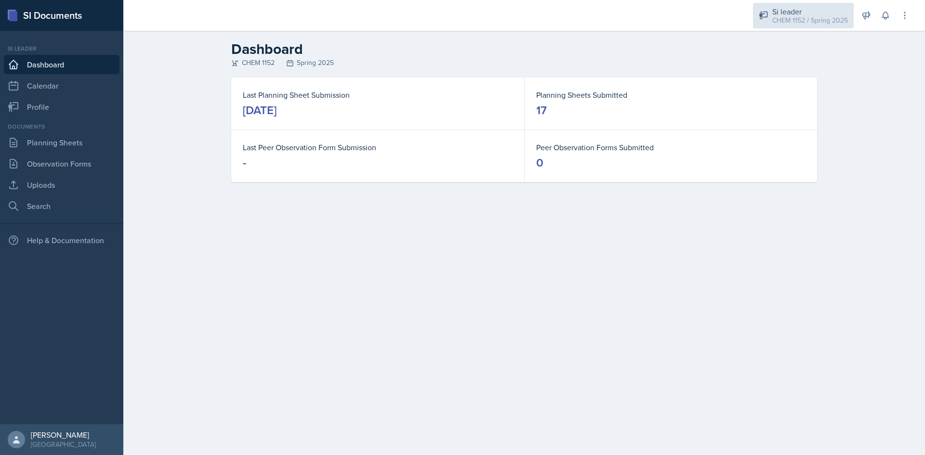
click at [847, 15] on div "CHEM 1152 / Spring 2025" at bounding box center [810, 20] width 76 height 10
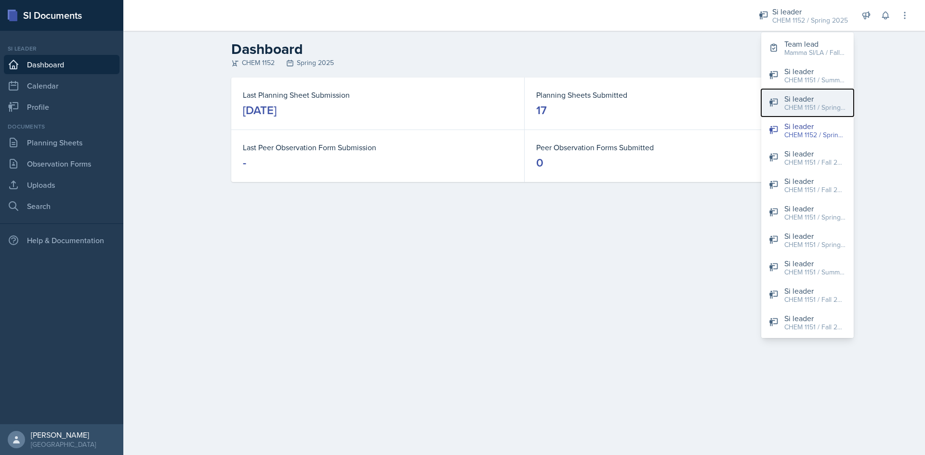
click at [802, 108] on div "CHEM 1151 / Spring 2024" at bounding box center [815, 108] width 62 height 10
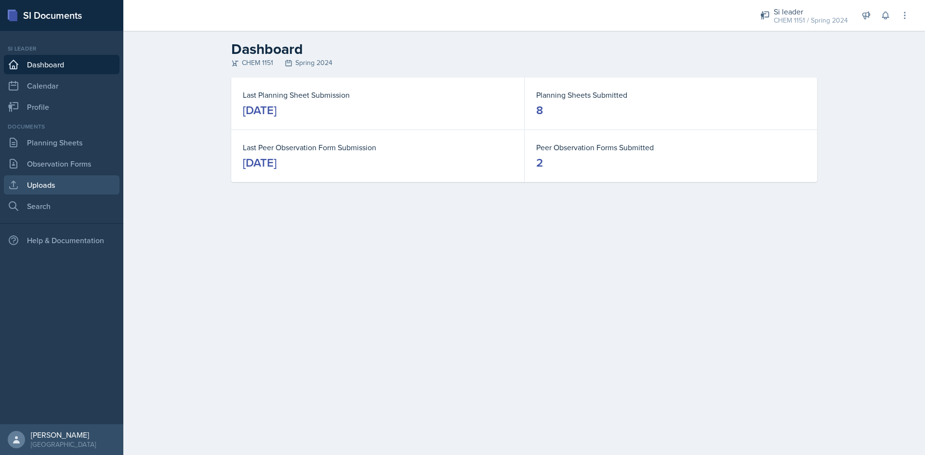
click at [92, 177] on link "Uploads" at bounding box center [62, 184] width 116 height 19
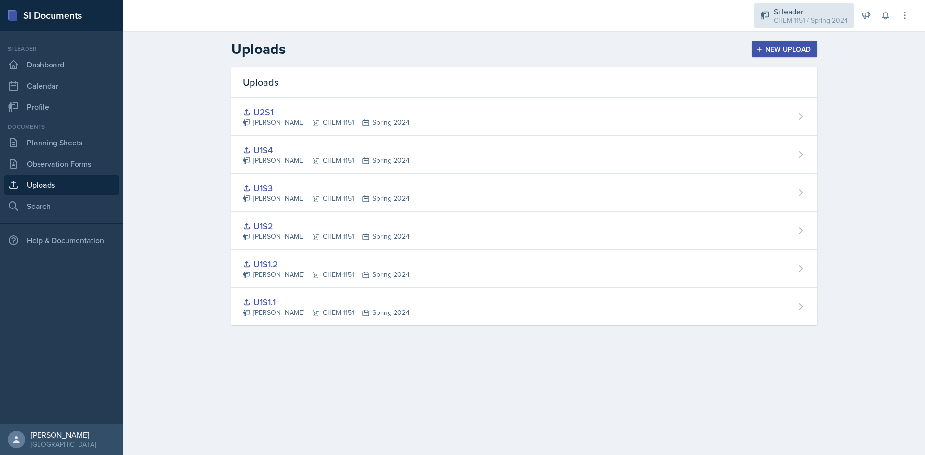
click at [793, 10] on div "Si leader" at bounding box center [811, 12] width 74 height 12
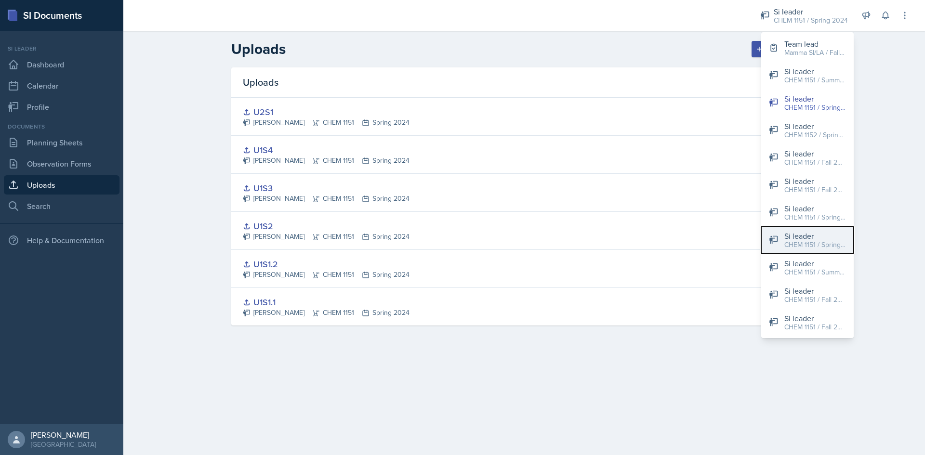
click at [836, 239] on div "Si leader" at bounding box center [815, 236] width 62 height 12
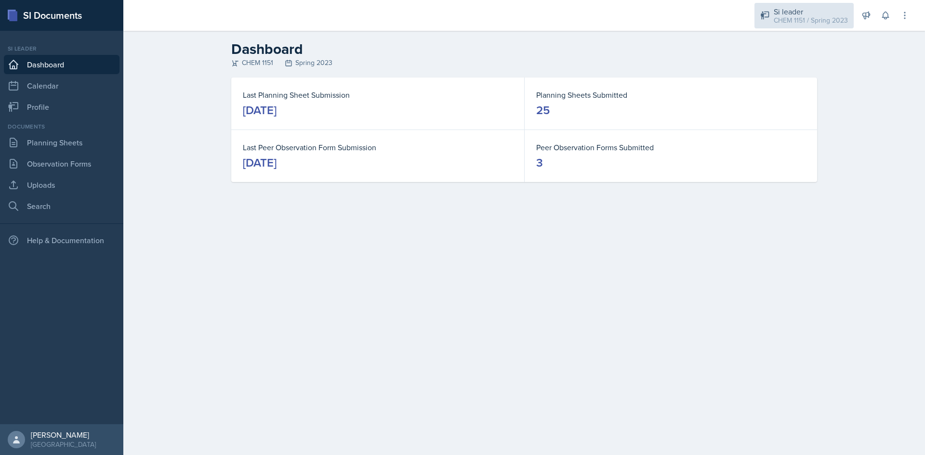
click at [841, 20] on div "CHEM 1151 / Spring 2023" at bounding box center [811, 20] width 74 height 10
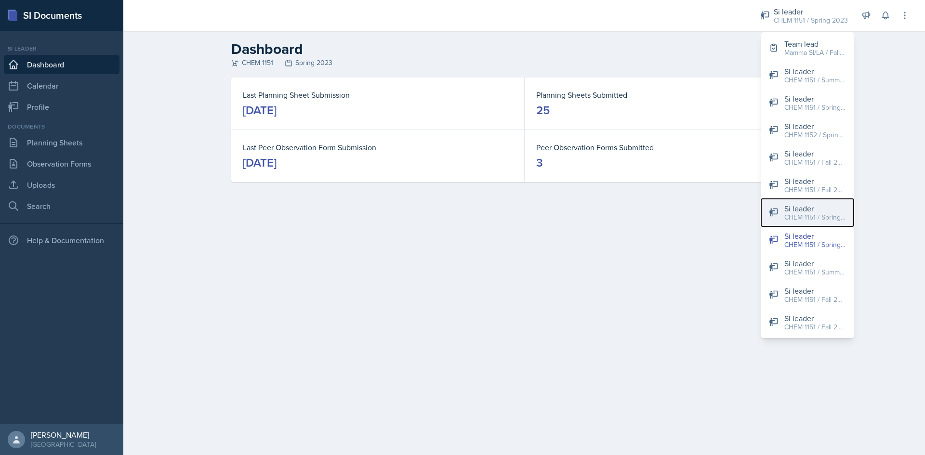
click at [839, 213] on div "CHEM 1151 / Spring 2025" at bounding box center [815, 217] width 62 height 10
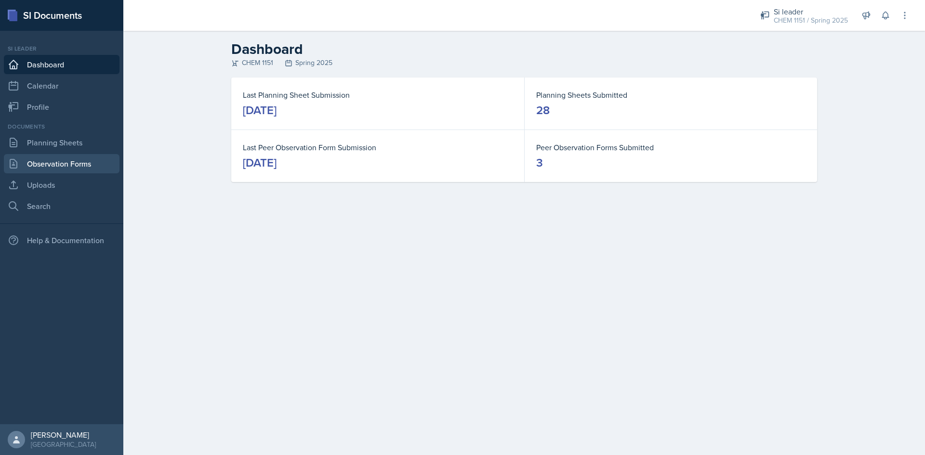
click at [69, 165] on link "Observation Forms" at bounding box center [62, 163] width 116 height 19
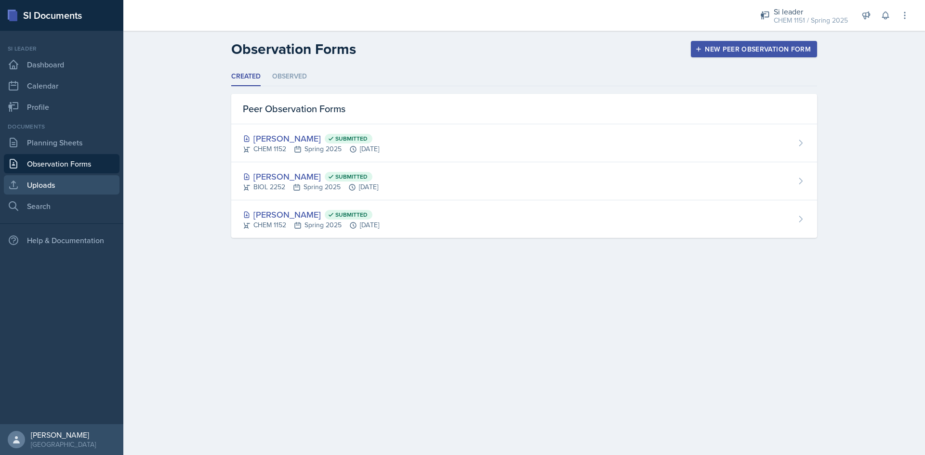
click at [72, 185] on link "Uploads" at bounding box center [62, 184] width 116 height 19
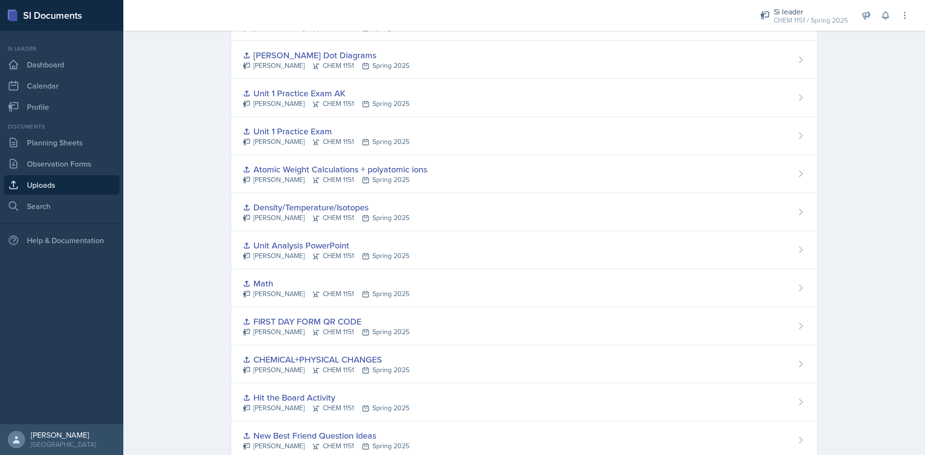
scroll to position [731, 0]
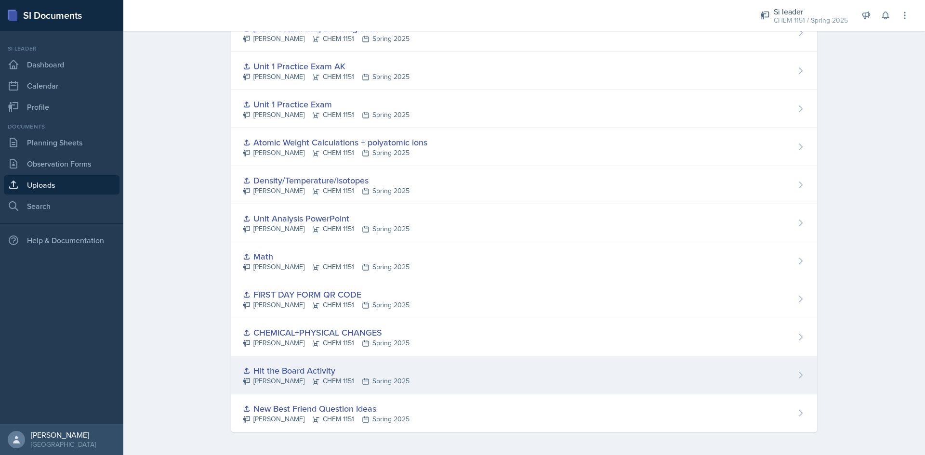
click at [548, 375] on div "Hit the Board Activity [PERSON_NAME] CHEM 1151 Spring 2025" at bounding box center [524, 375] width 586 height 38
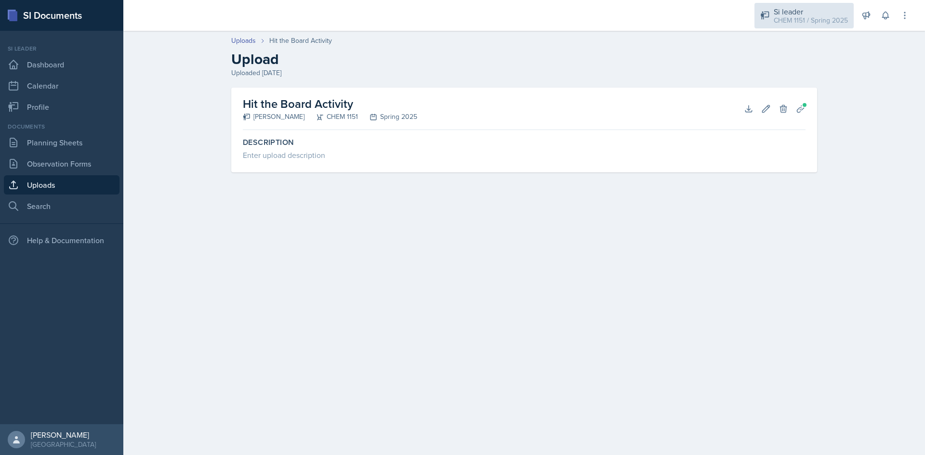
click at [836, 15] on div "CHEM 1151 / Spring 2025" at bounding box center [811, 20] width 74 height 10
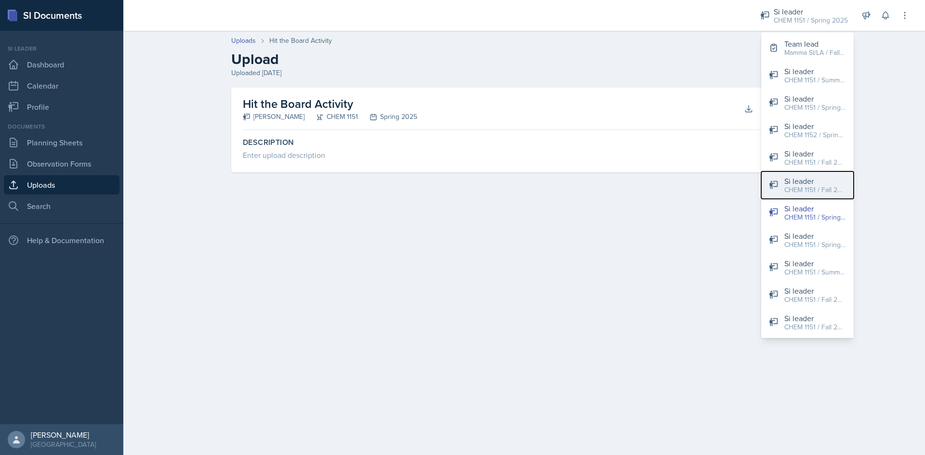
click at [819, 182] on div "Si leader" at bounding box center [815, 181] width 62 height 12
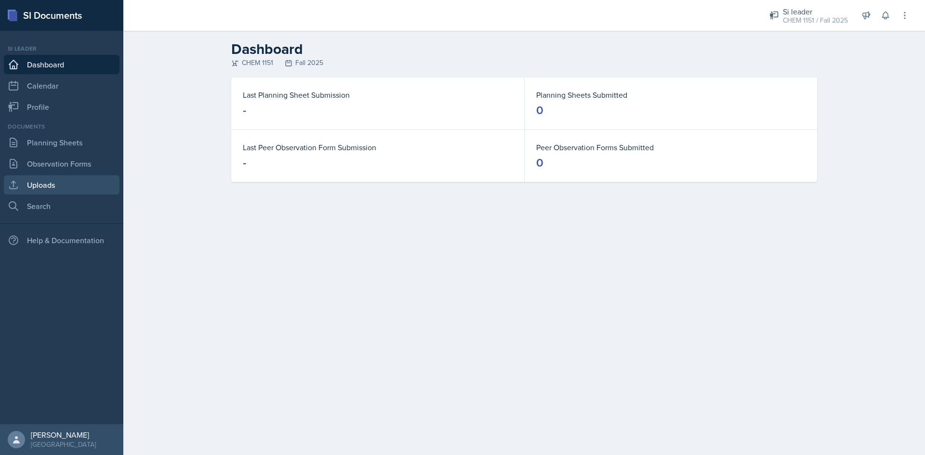
click at [39, 186] on link "Uploads" at bounding box center [62, 184] width 116 height 19
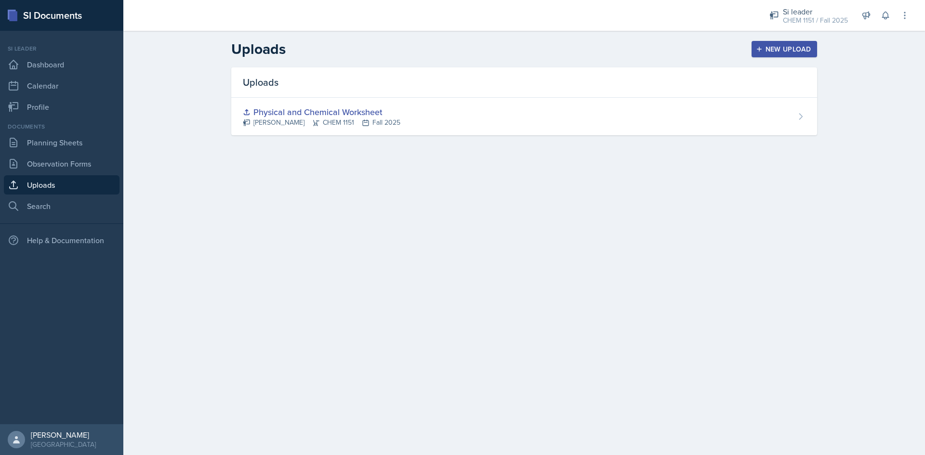
click at [789, 40] on header "Uploads New Upload" at bounding box center [524, 49] width 802 height 37
click at [789, 50] on div "New Upload" at bounding box center [784, 49] width 53 height 8
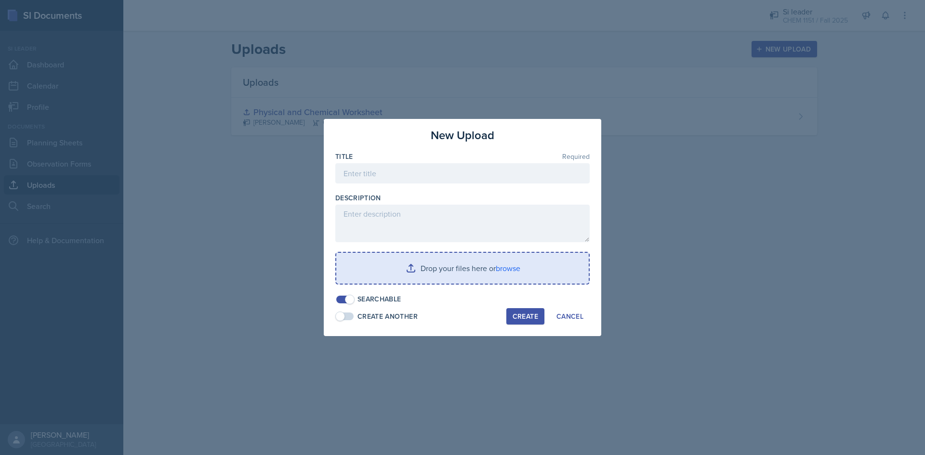
click at [438, 261] on input "file" at bounding box center [462, 268] width 252 height 31
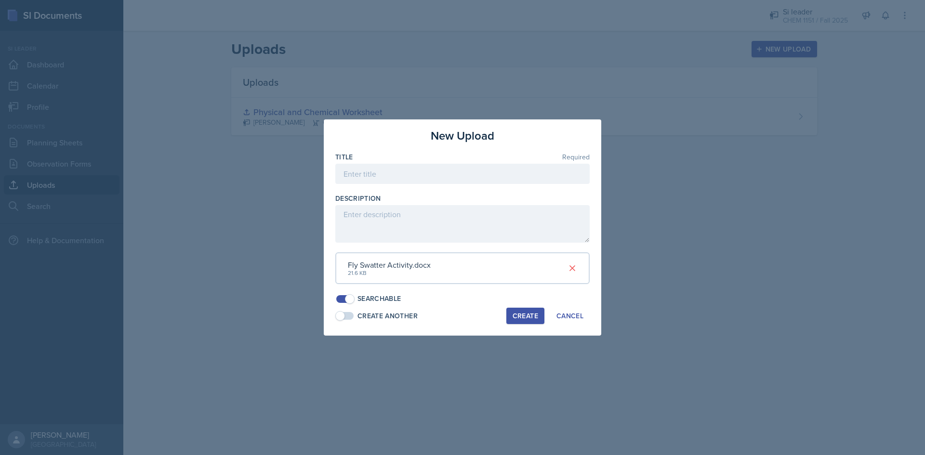
click at [522, 314] on div "Create" at bounding box center [526, 316] width 26 height 8
click at [346, 178] on input at bounding box center [462, 174] width 254 height 20
type input "F"
type input "Tap the Board Activity"
click at [539, 319] on button "Create" at bounding box center [525, 316] width 38 height 16
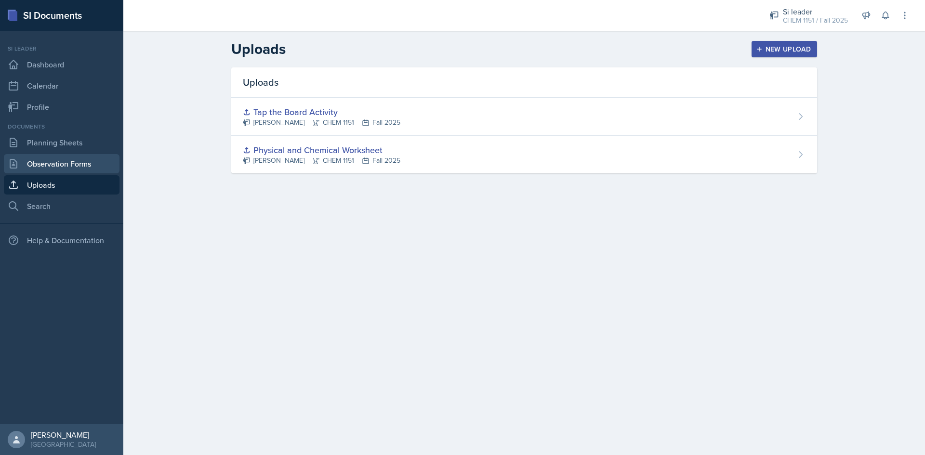
click at [79, 158] on link "Observation Forms" at bounding box center [62, 163] width 116 height 19
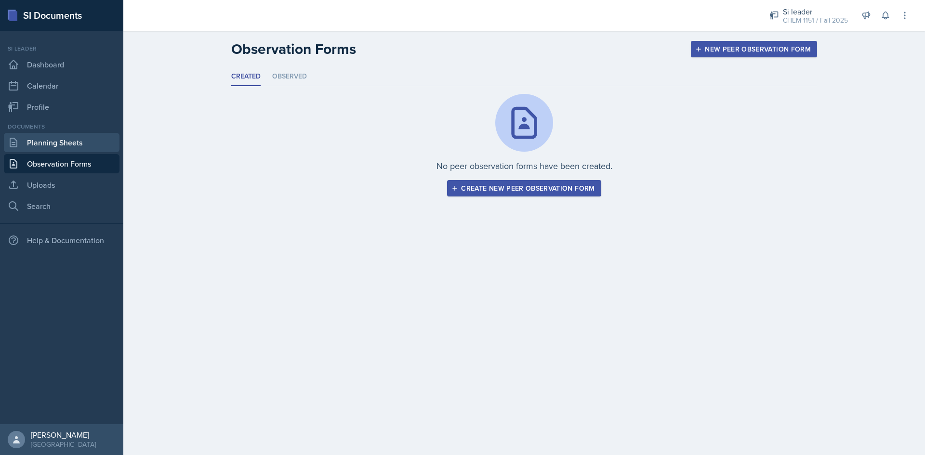
click at [92, 145] on link "Planning Sheets" at bounding box center [62, 142] width 116 height 19
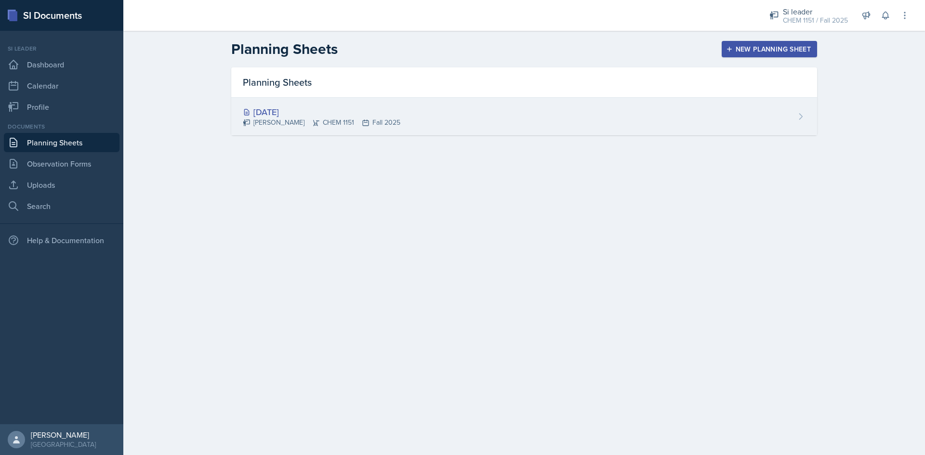
click at [316, 117] on div "[DATE]" at bounding box center [322, 111] width 158 height 13
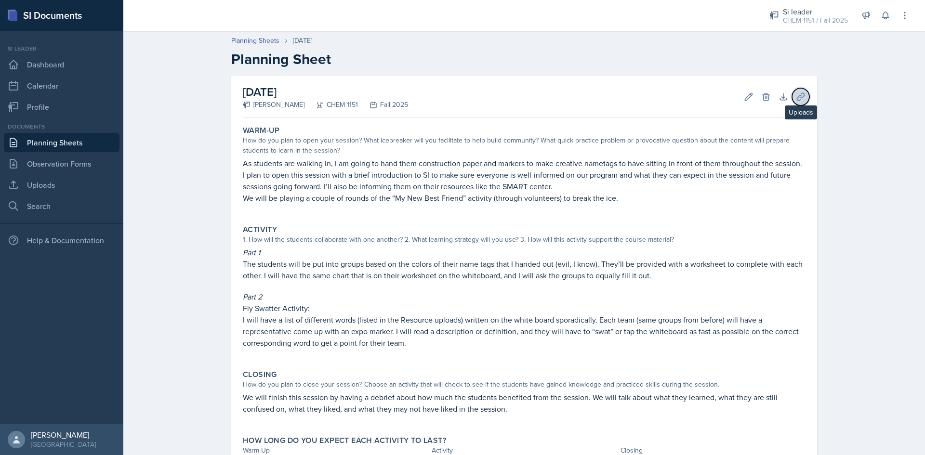
click at [797, 96] on icon at bounding box center [800, 96] width 7 height 7
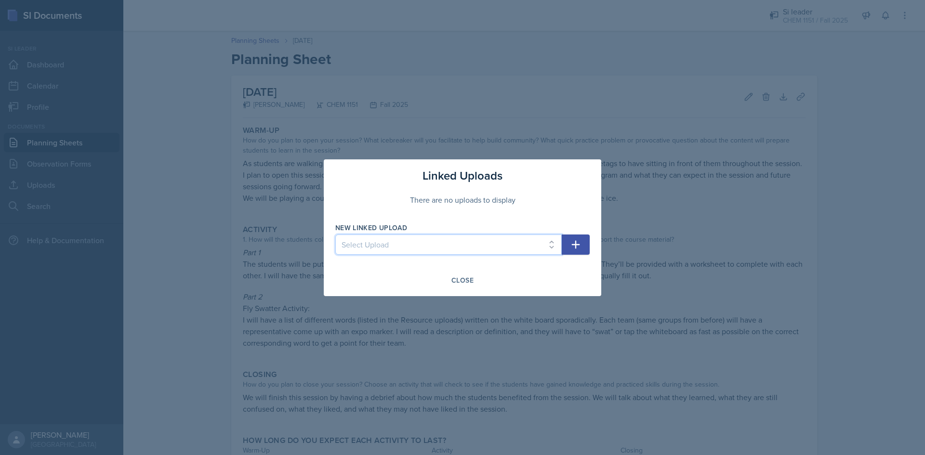
click at [394, 241] on select "Select Upload Physical and Chemical Worksheet Tap the Board Activity" at bounding box center [448, 245] width 226 height 20
select select "57e0f001-4df2-4cb3-82a6-8504f7096d1f"
click at [335, 235] on select "Select Upload Physical and Chemical Worksheet Tap the Board Activity" at bounding box center [448, 245] width 226 height 20
drag, startPoint x: 587, startPoint y: 242, endPoint x: 578, endPoint y: 246, distance: 9.3
click at [586, 243] on button "button" at bounding box center [576, 245] width 28 height 20
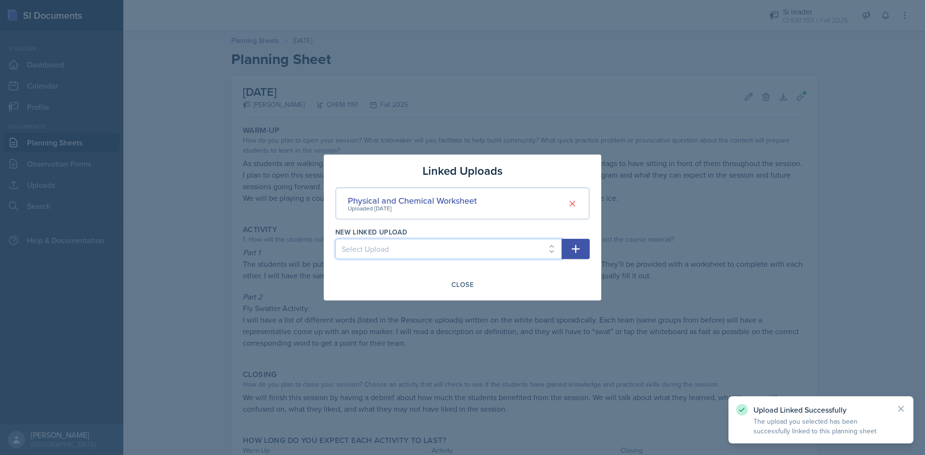
click at [522, 250] on select "Select Upload Tap the Board Activity" at bounding box center [448, 249] width 226 height 20
select select "e0b0ed30-c19f-405a-89d0-3936a9e1799a"
click at [335, 239] on select "Select Upload Tap the Board Activity" at bounding box center [448, 249] width 226 height 20
click at [579, 247] on icon "button" at bounding box center [576, 249] width 12 height 12
select select
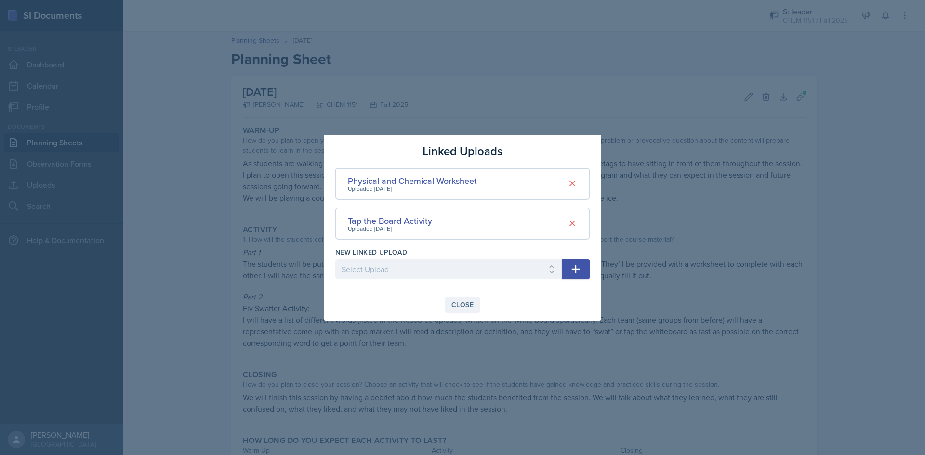
click at [465, 306] on div "Close" at bounding box center [462, 305] width 22 height 8
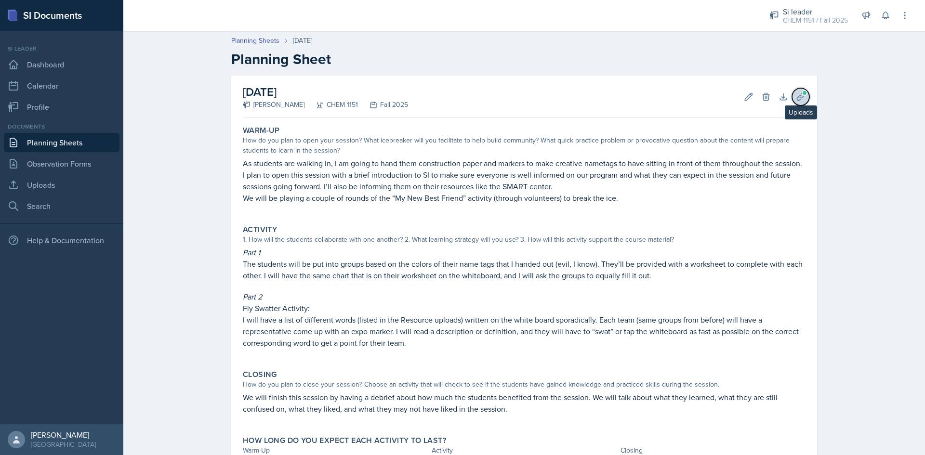
click at [792, 95] on button "Uploads" at bounding box center [800, 96] width 17 height 17
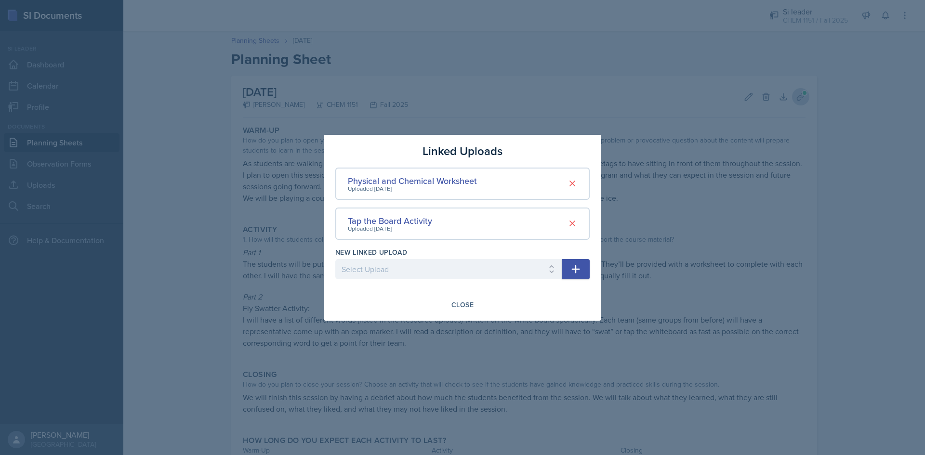
click at [791, 95] on div at bounding box center [462, 227] width 925 height 455
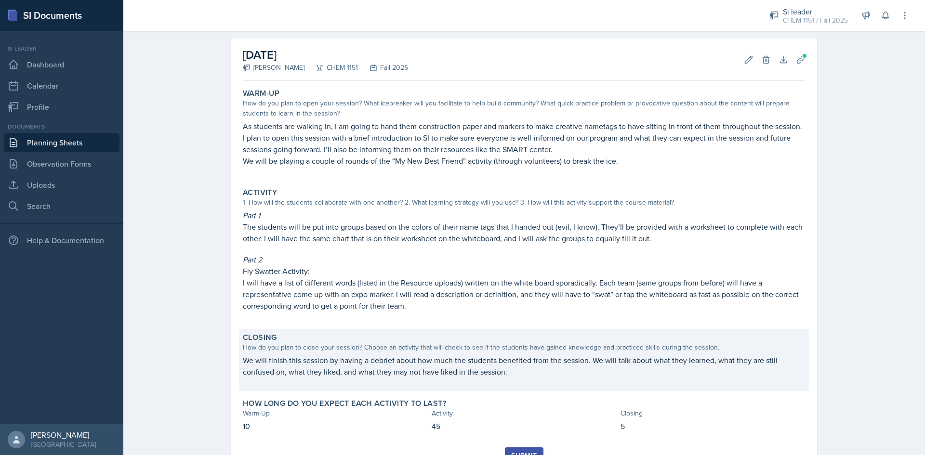
scroll to position [80, 0]
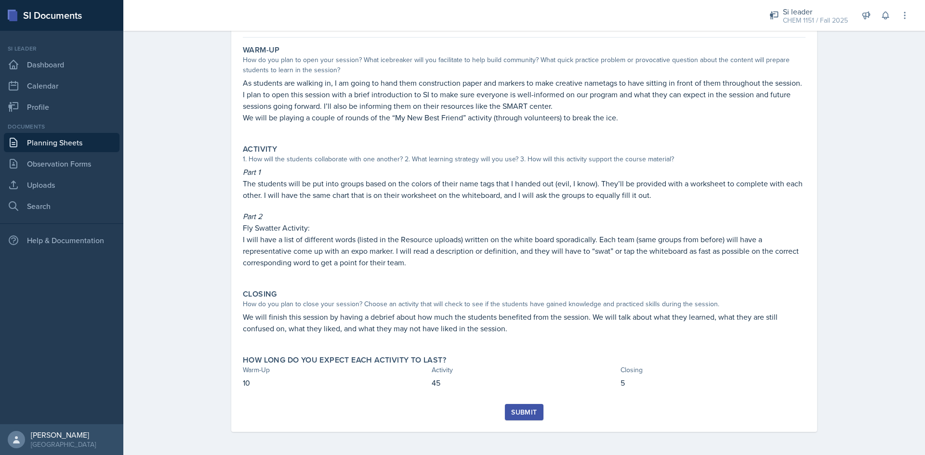
click at [529, 407] on button "Submit" at bounding box center [524, 412] width 38 height 16
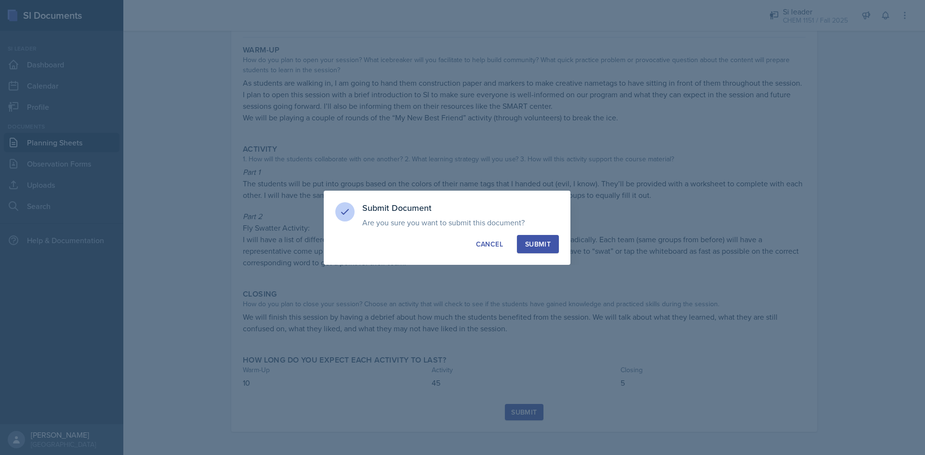
click at [543, 240] on div "Submit" at bounding box center [538, 244] width 26 height 10
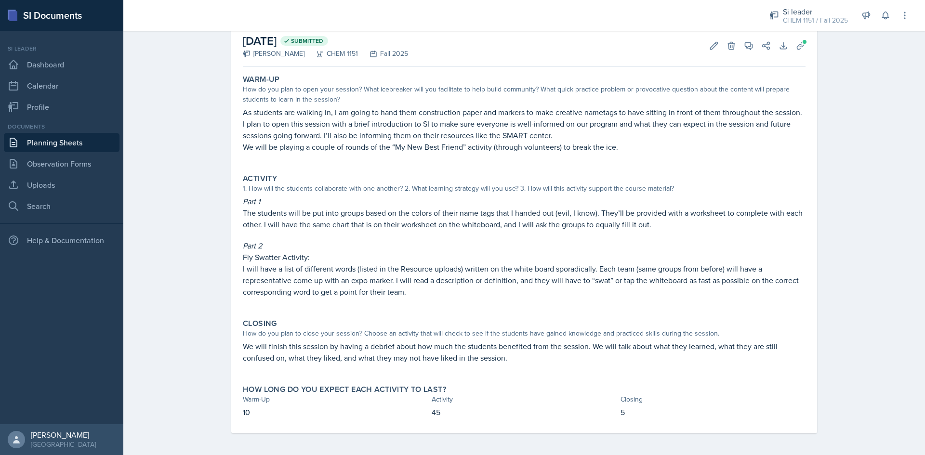
scroll to position [53, 0]
click at [73, 144] on link "Planning Sheets" at bounding box center [62, 142] width 116 height 19
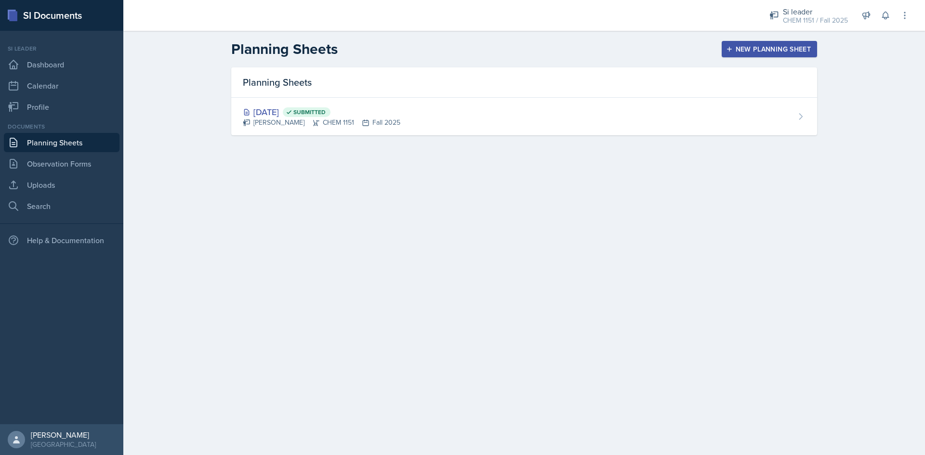
click at [733, 51] on div "New Planning Sheet" at bounding box center [769, 49] width 83 height 8
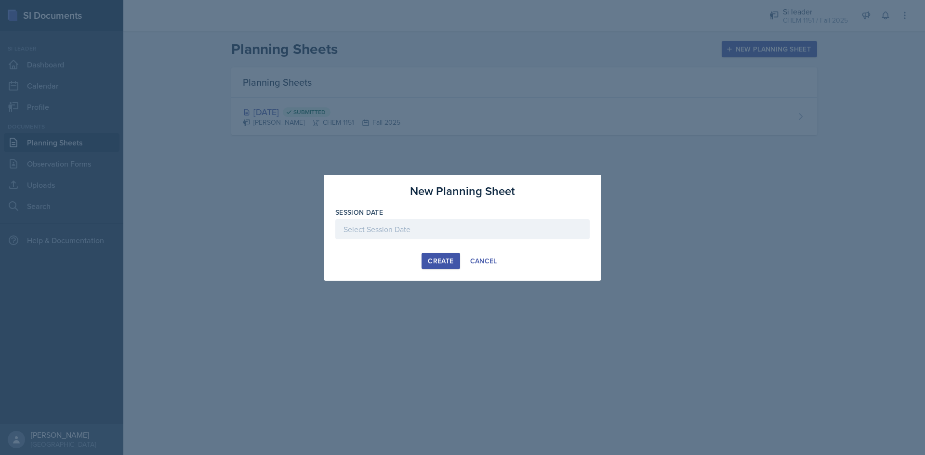
click at [375, 223] on div at bounding box center [462, 229] width 254 height 20
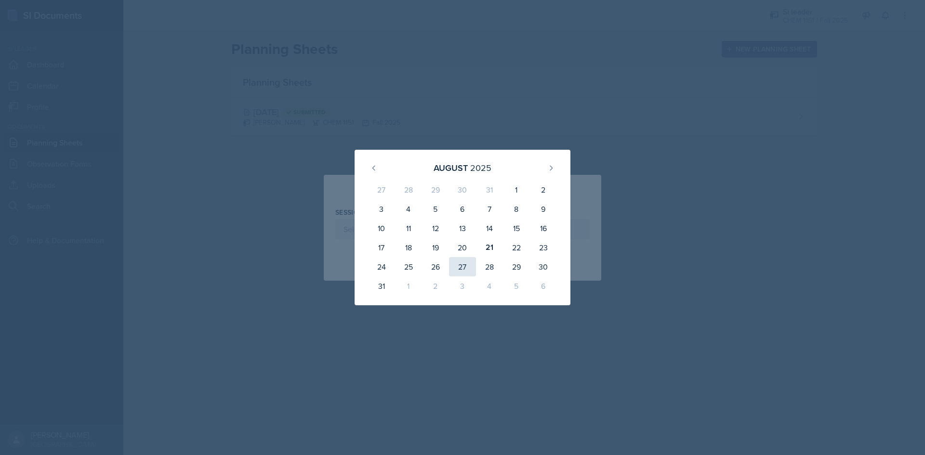
click at [453, 267] on div "27" at bounding box center [462, 266] width 27 height 19
type input "[DATE]"
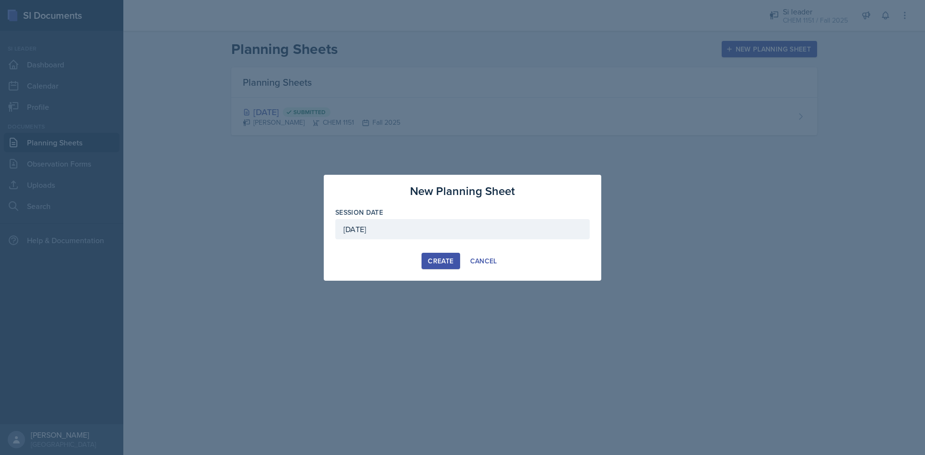
click at [454, 267] on button "Create" at bounding box center [440, 261] width 38 height 16
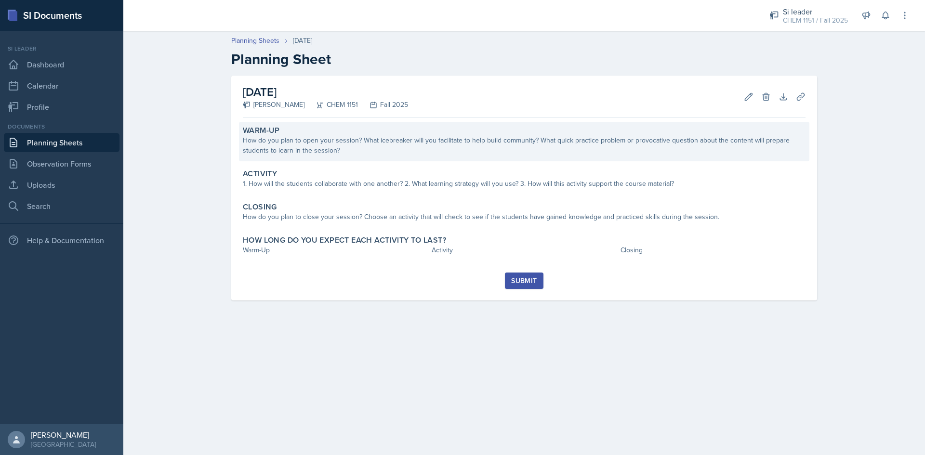
click at [302, 144] on div "How do you plan to open your session? What icebreaker will you facilitate to he…" at bounding box center [524, 145] width 563 height 20
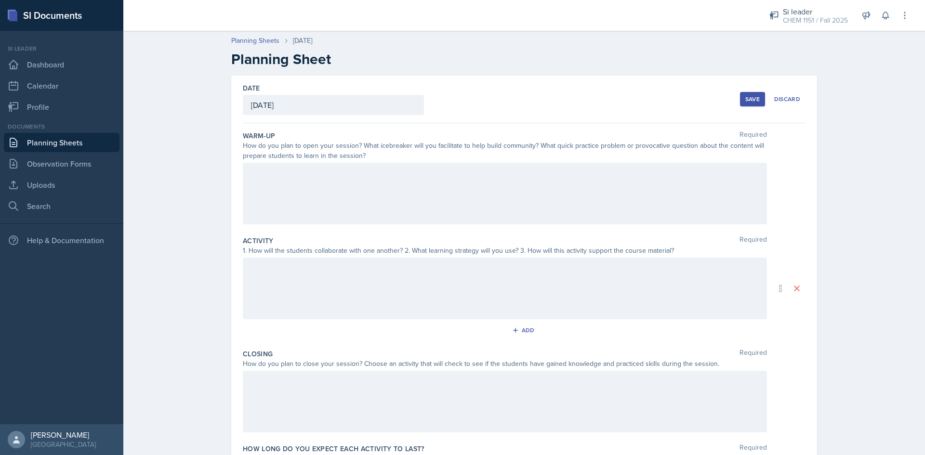
click at [303, 188] on div at bounding box center [505, 194] width 524 height 62
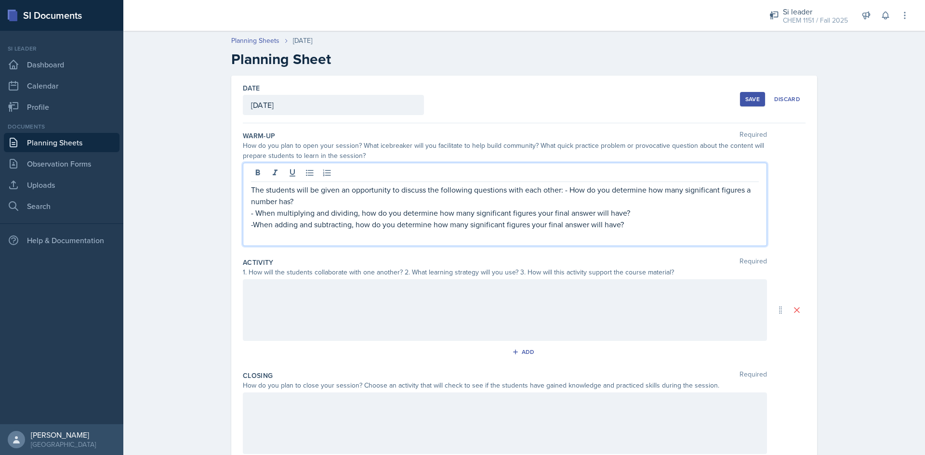
click at [313, 201] on p "The students will be given an opportunity to discuss the following questions wi…" at bounding box center [505, 195] width 508 height 23
click at [557, 192] on p "The students will be given an opportunity to discuss the following questions wi…" at bounding box center [505, 195] width 508 height 23
click at [251, 226] on p "-When adding and subtracting, how do you determine how many significant figures…" at bounding box center [505, 225] width 508 height 12
click at [251, 215] on p "- When multiplying and dividing, how do you determine how many significant figu…" at bounding box center [505, 213] width 508 height 12
click at [251, 202] on p "- How do you determine how many significant figures a number has?" at bounding box center [505, 202] width 508 height 12
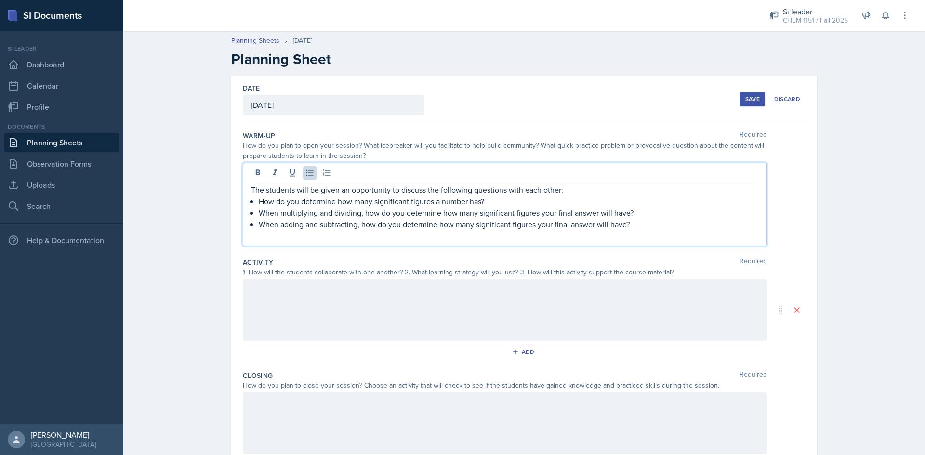
click at [409, 309] on div at bounding box center [505, 310] width 524 height 62
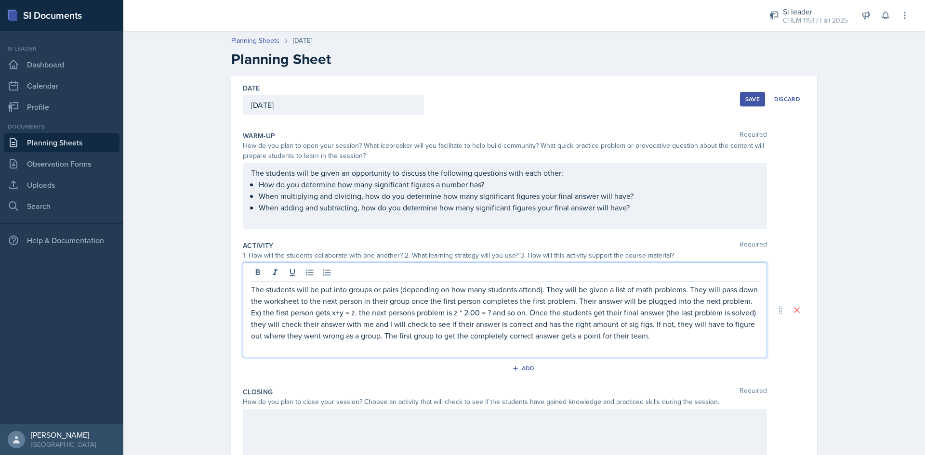
click at [258, 315] on p "The students will be put into groups or pairs (depending on how many students a…" at bounding box center [505, 313] width 508 height 58
click at [361, 418] on div at bounding box center [505, 440] width 524 height 62
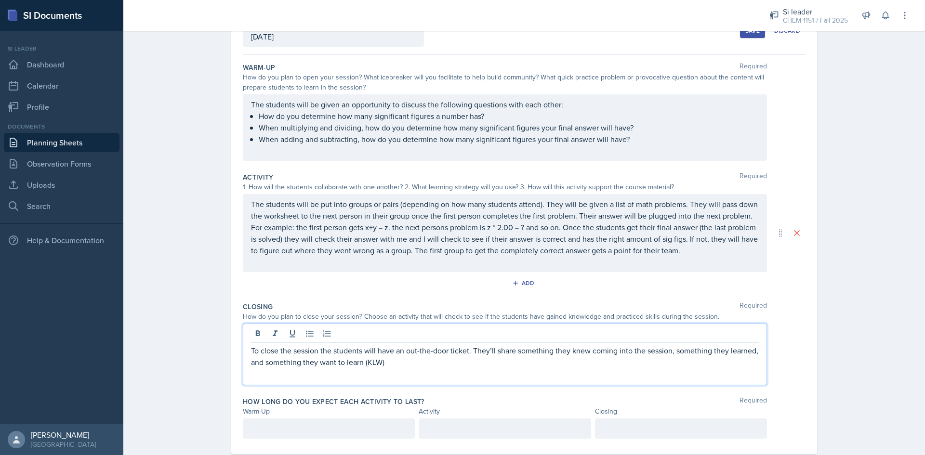
scroll to position [91, 0]
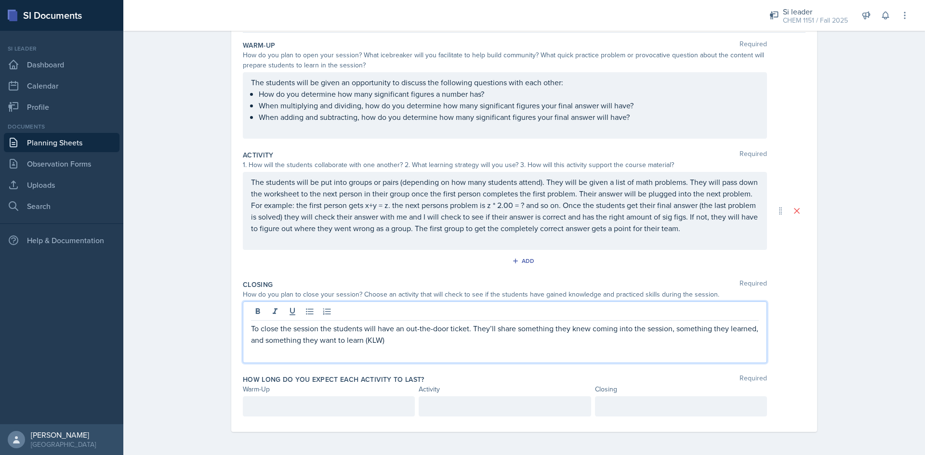
click at [709, 408] on p at bounding box center [681, 407] width 156 height 12
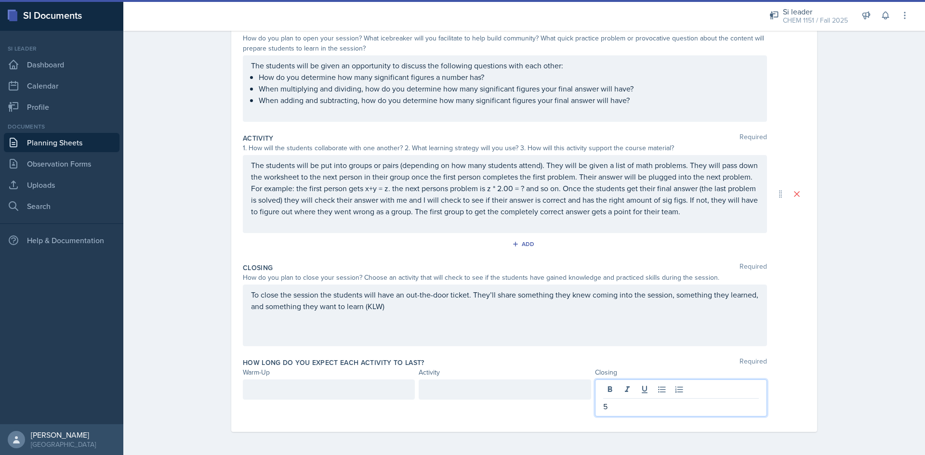
click at [552, 391] on div at bounding box center [505, 390] width 172 height 20
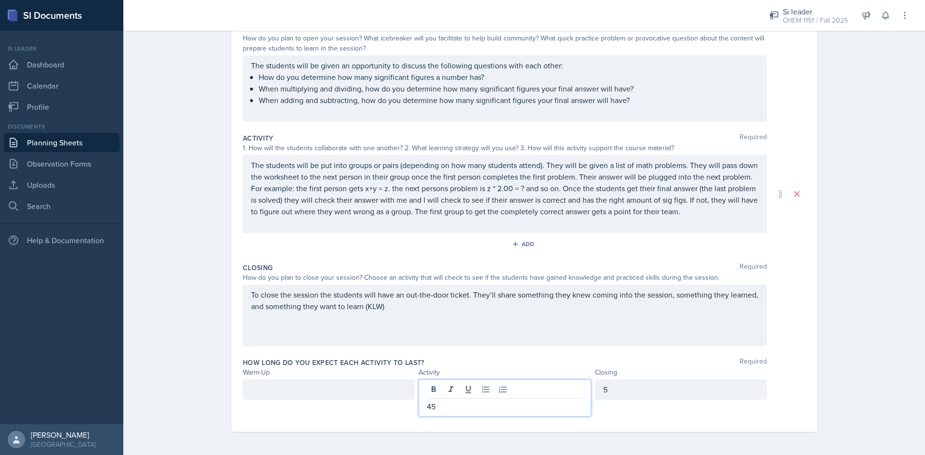
click at [368, 386] on div at bounding box center [329, 390] width 172 height 20
click at [384, 362] on label "How long do you expect each activity to last?" at bounding box center [334, 363] width 182 height 10
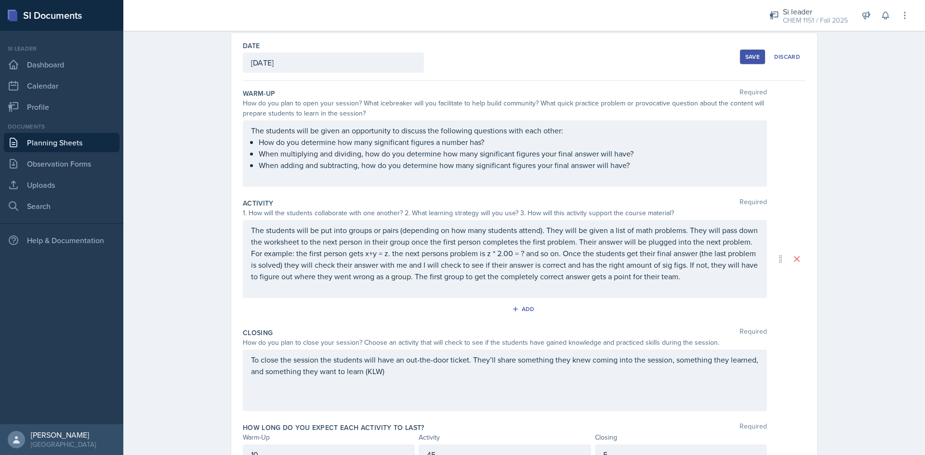
scroll to position [0, 0]
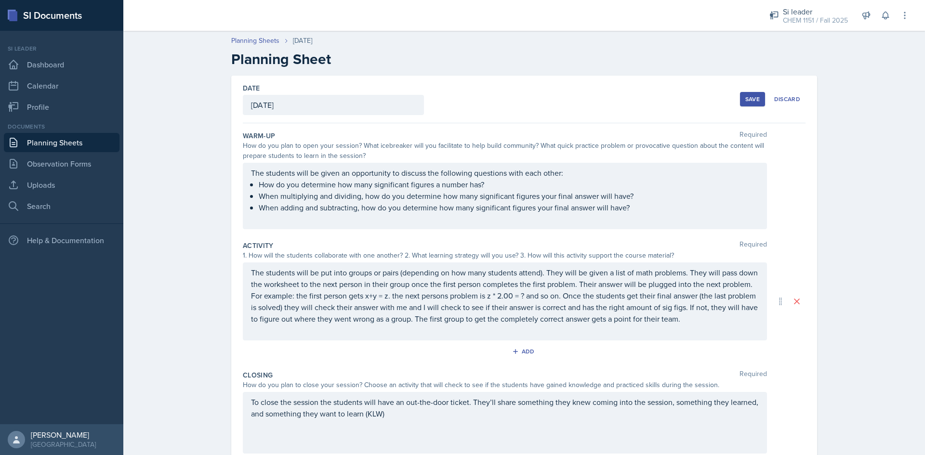
click at [365, 299] on p "The students will be put into groups or pairs (depending on how many students a…" at bounding box center [505, 296] width 508 height 58
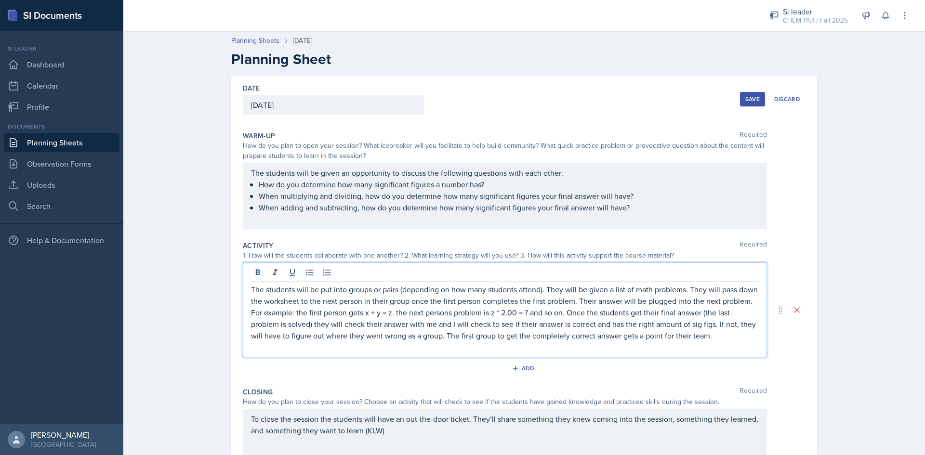
click at [757, 98] on button "Save" at bounding box center [752, 99] width 25 height 14
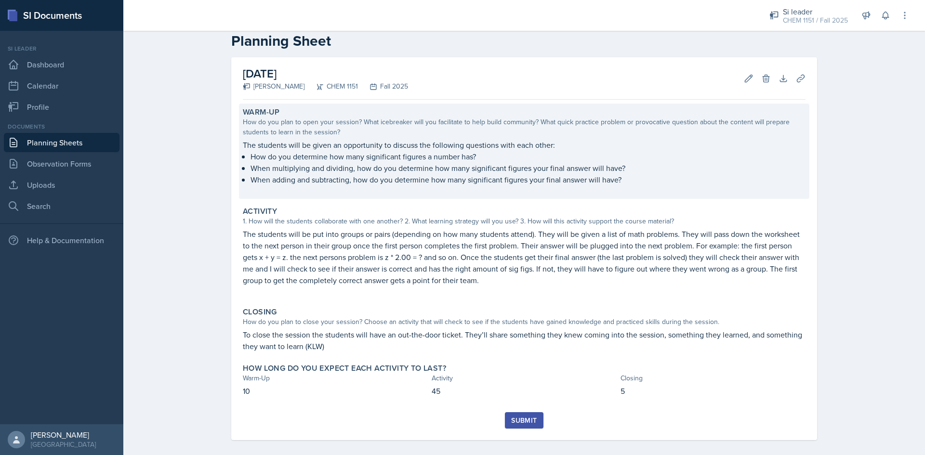
scroll to position [26, 0]
